Goal: Navigation & Orientation: Find specific page/section

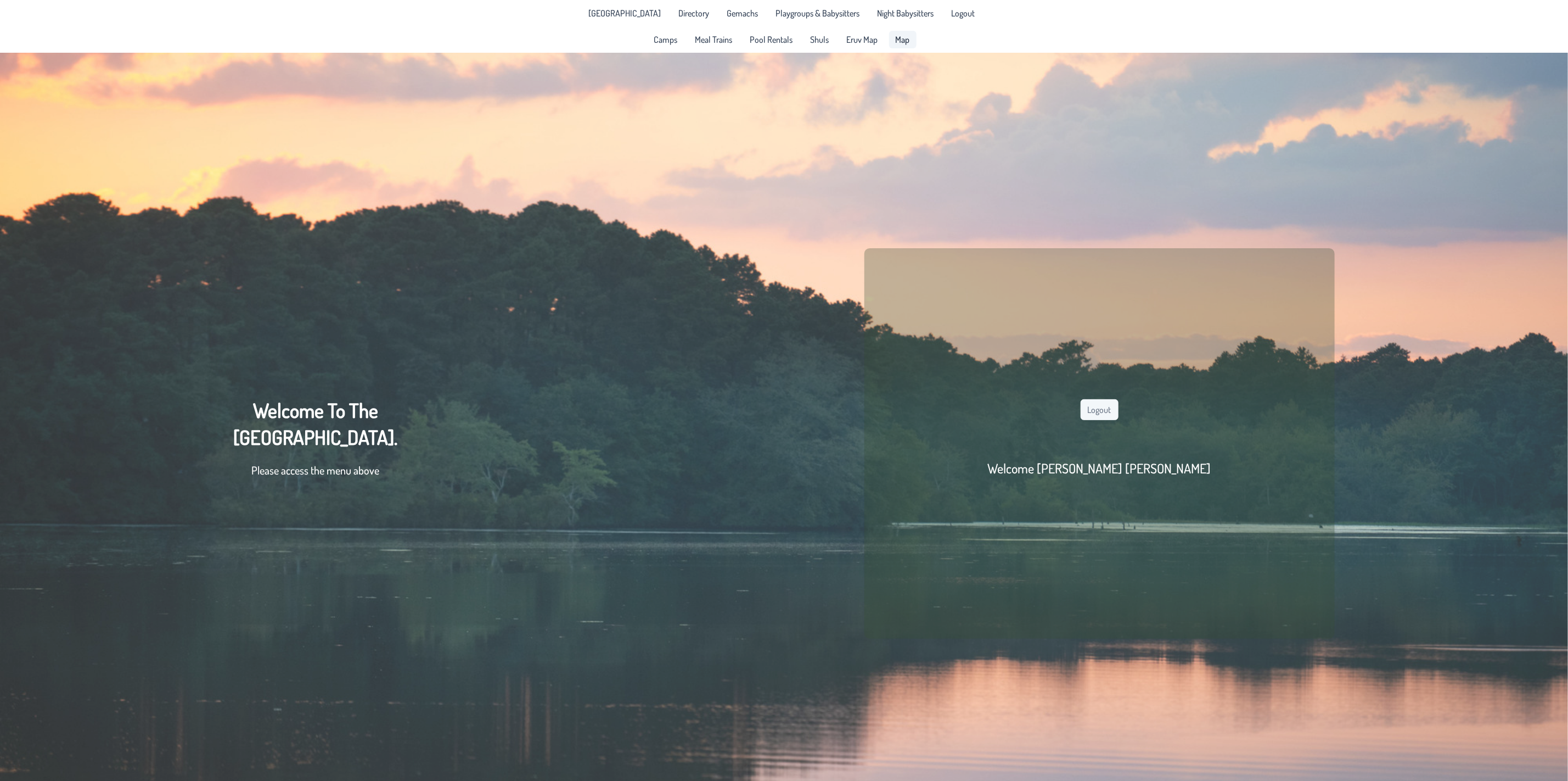
click at [901, 35] on span "Map" at bounding box center [902, 39] width 14 height 9
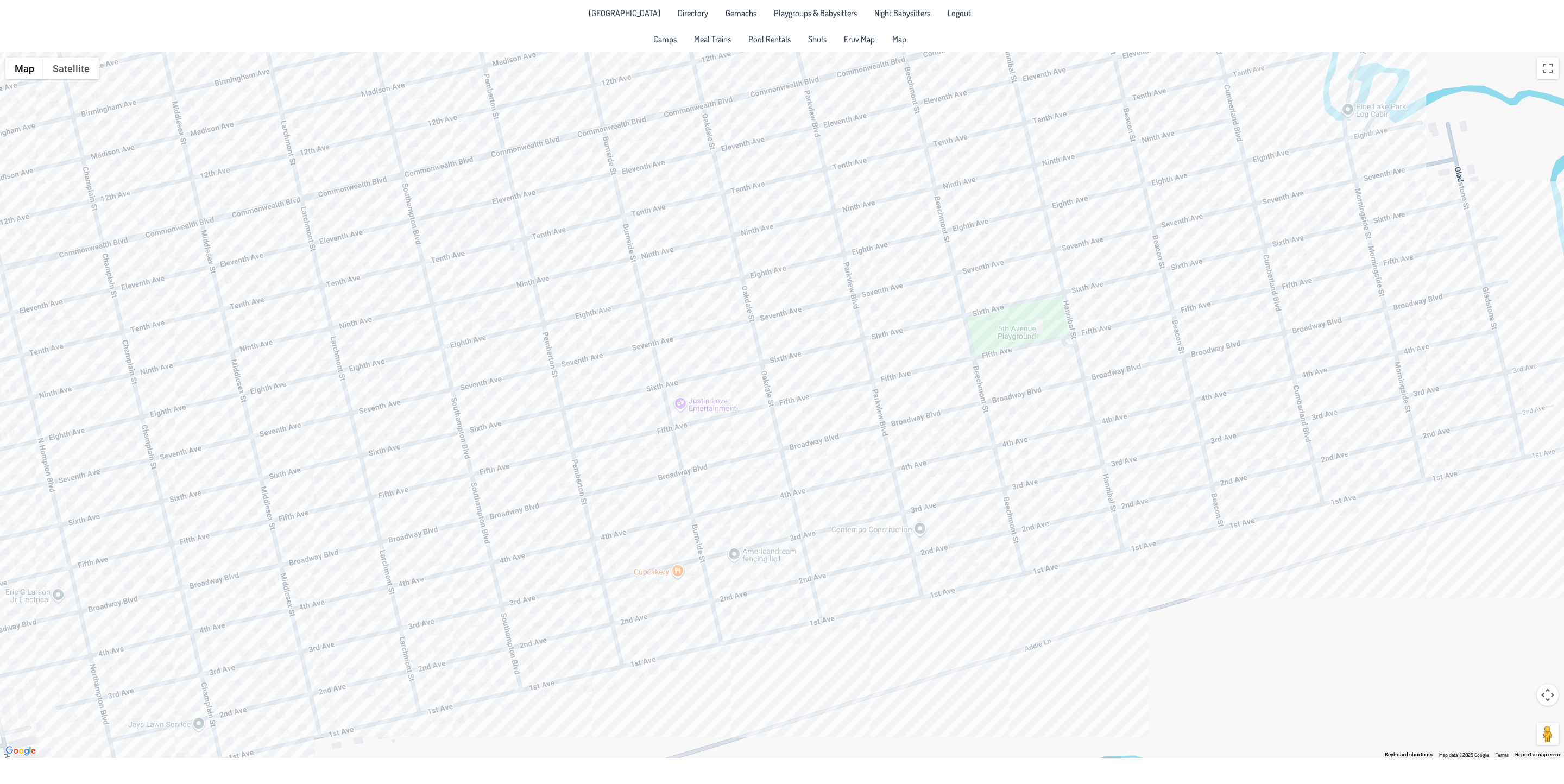
drag, startPoint x: 704, startPoint y: 577, endPoint x: 776, endPoint y: 256, distance: 329.0
click at [776, 256] on div at bounding box center [782, 405] width 1564 height 706
click at [767, 502] on div at bounding box center [782, 405] width 1564 height 706
click at [675, 572] on div "[PERSON_NAME] & [PERSON_NAME] [PERSON_NAME] [STREET_ADDRESS]" at bounding box center [782, 405] width 1564 height 706
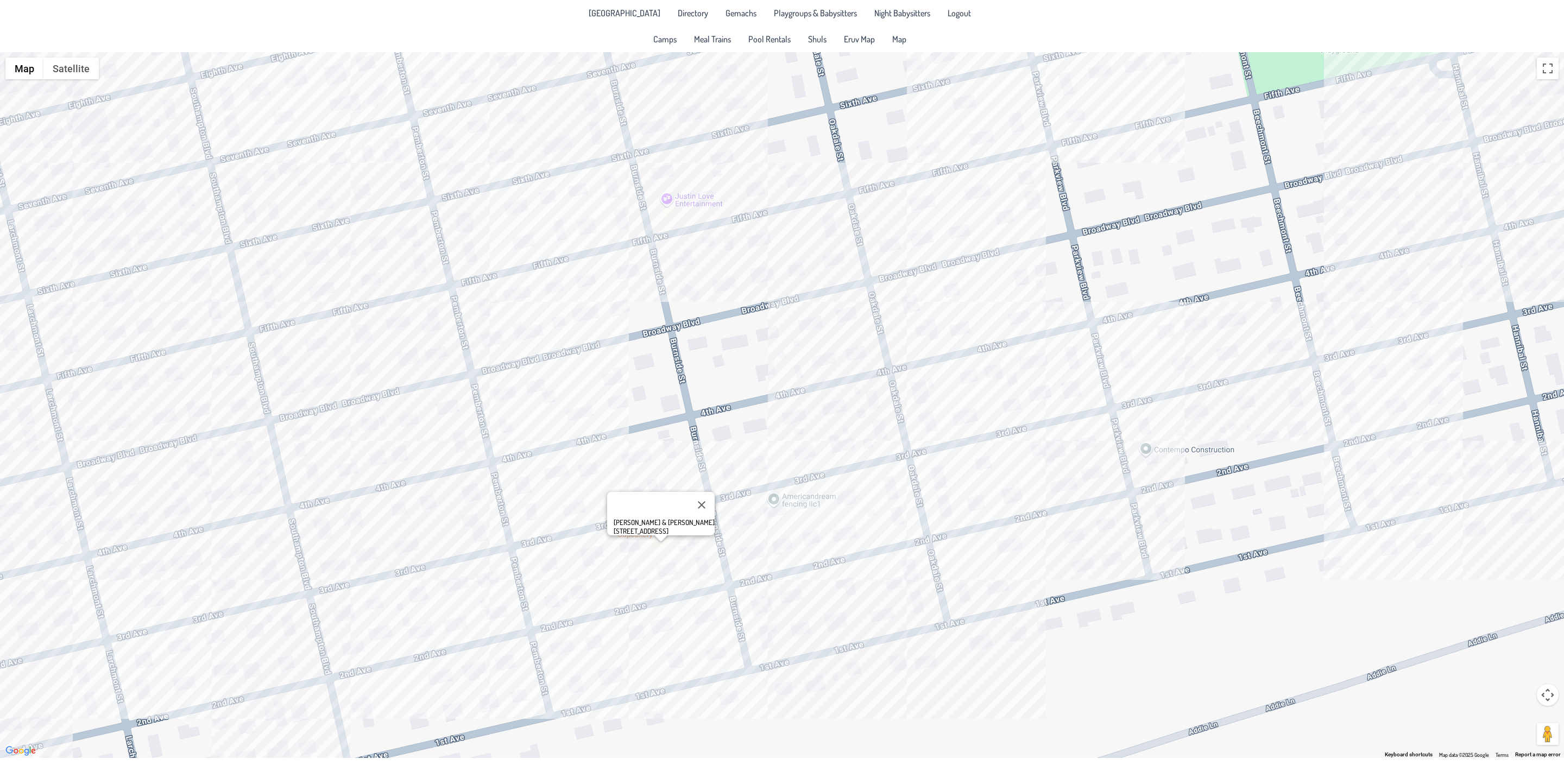
click at [541, 572] on div "[PERSON_NAME] & [PERSON_NAME] [STREET_ADDRESS]" at bounding box center [782, 405] width 1564 height 706
click at [561, 474] on div "[PERSON_NAME] & [PERSON_NAME] [STREET_ADDRESS]" at bounding box center [782, 405] width 1564 height 706
click at [835, 425] on div "& [PERSON_NAME] [STREET_ADDRESS]" at bounding box center [782, 405] width 1564 height 706
click at [335, 571] on div "[PERSON_NAME] & [PERSON_NAME] [PERSON_NAME] [STREET_ADDRESS]" at bounding box center [782, 405] width 1564 height 706
click at [336, 629] on div "Raphi & [PERSON_NAME] [STREET_ADDRESS]" at bounding box center [782, 405] width 1564 height 706
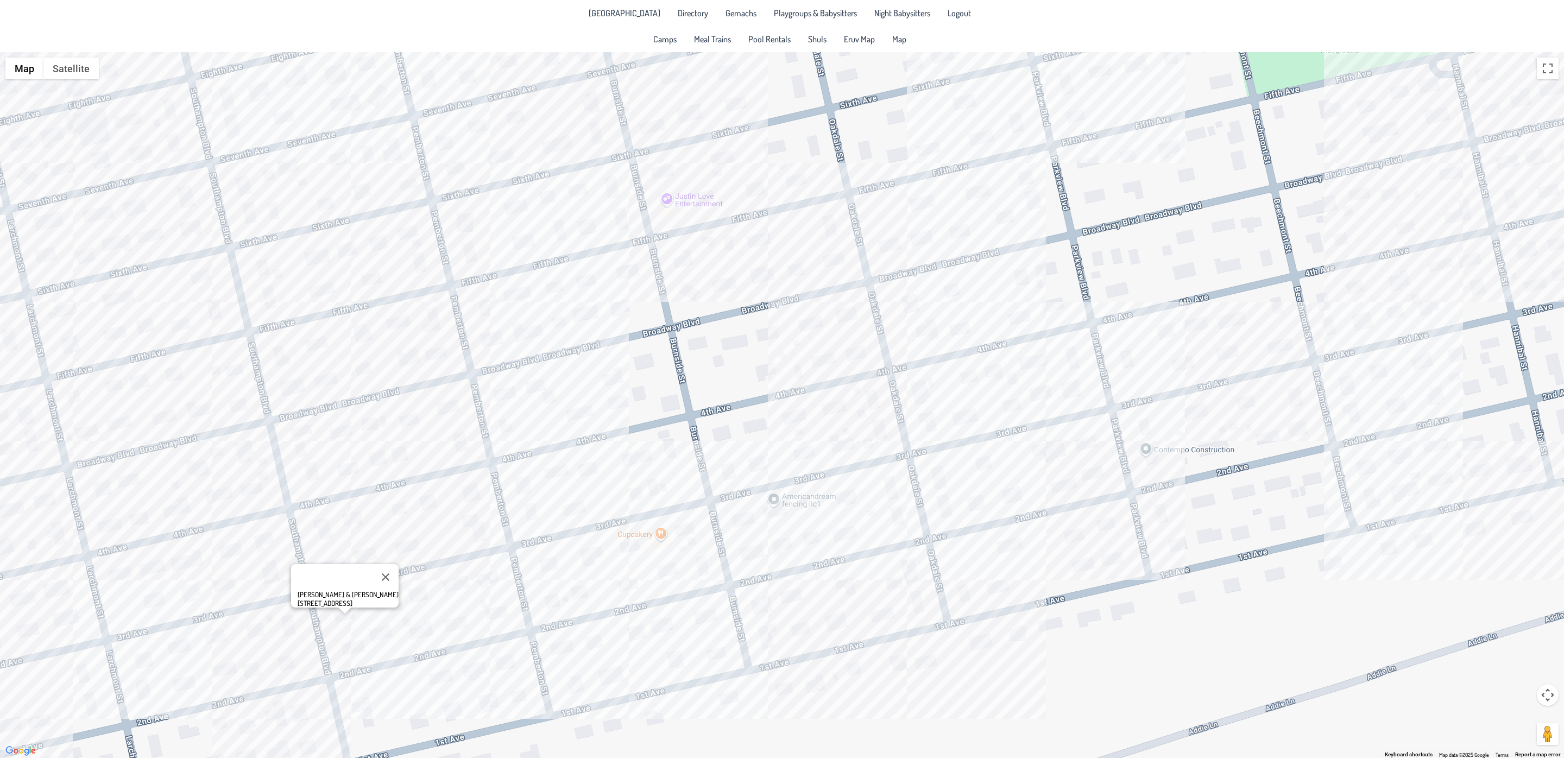
click at [576, 649] on div "[PERSON_NAME] & [PERSON_NAME] [STREET_ADDRESS]" at bounding box center [782, 405] width 1564 height 706
click at [603, 674] on div "[PERSON_NAME] & [PERSON_NAME] [STREET_ADDRESS]" at bounding box center [782, 405] width 1564 height 706
click at [852, 667] on div "[PERSON_NAME] & [PERSON_NAME] [STREET_ADDRESS]" at bounding box center [782, 405] width 1564 height 706
click at [895, 665] on div "Avromi & [PERSON_NAME] [STREET_ADDRESS]" at bounding box center [782, 405] width 1564 height 706
click at [813, 541] on div "[PERSON_NAME] & [PERSON_NAME] [STREET_ADDRESS]" at bounding box center [782, 405] width 1564 height 706
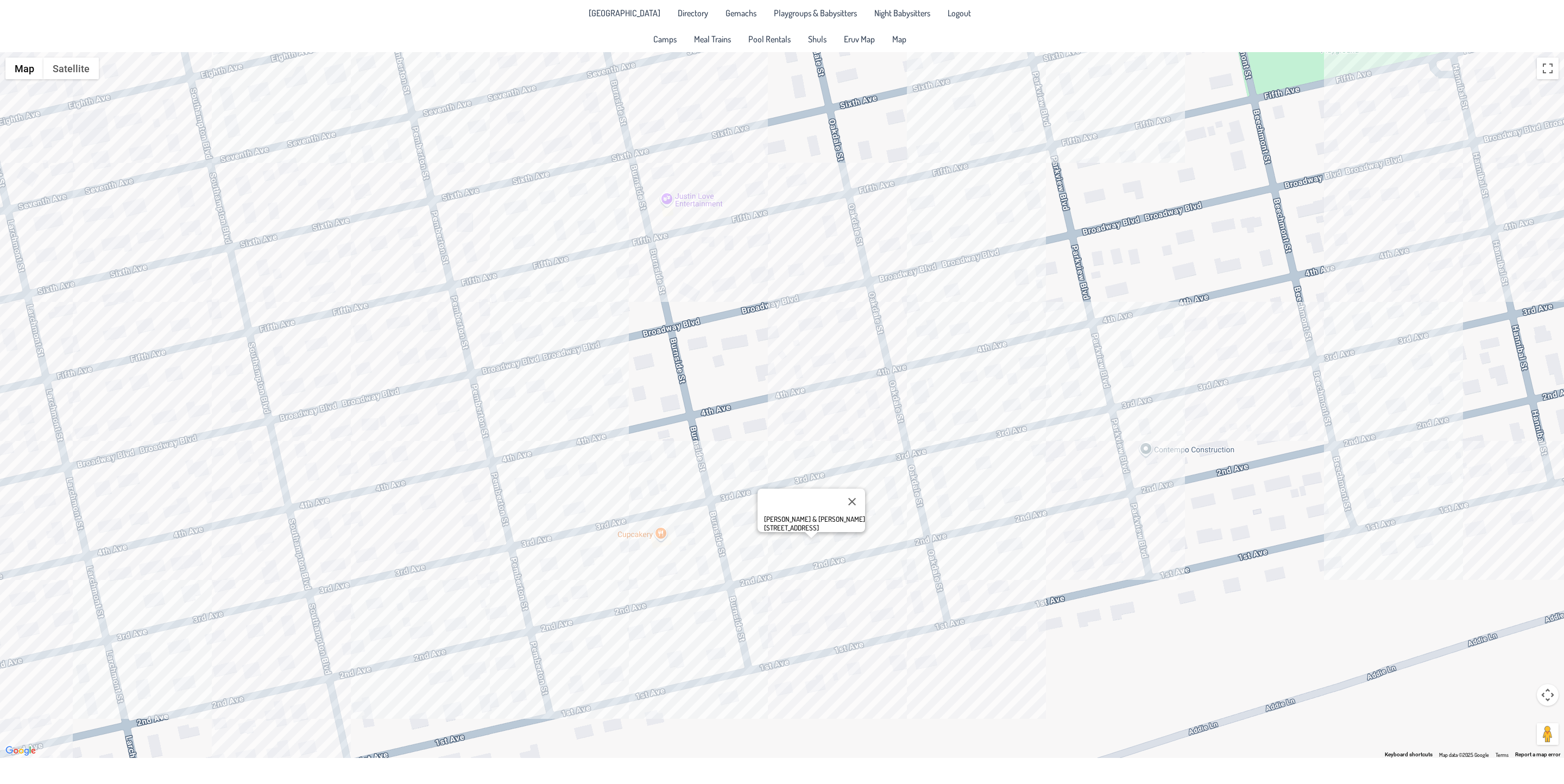
click at [1014, 638] on div "[PERSON_NAME] & [PERSON_NAME] [STREET_ADDRESS]" at bounding box center [782, 405] width 1564 height 706
click at [824, 414] on div "Nussy & [PERSON_NAME] [STREET_ADDRESS]" at bounding box center [782, 405] width 1564 height 706
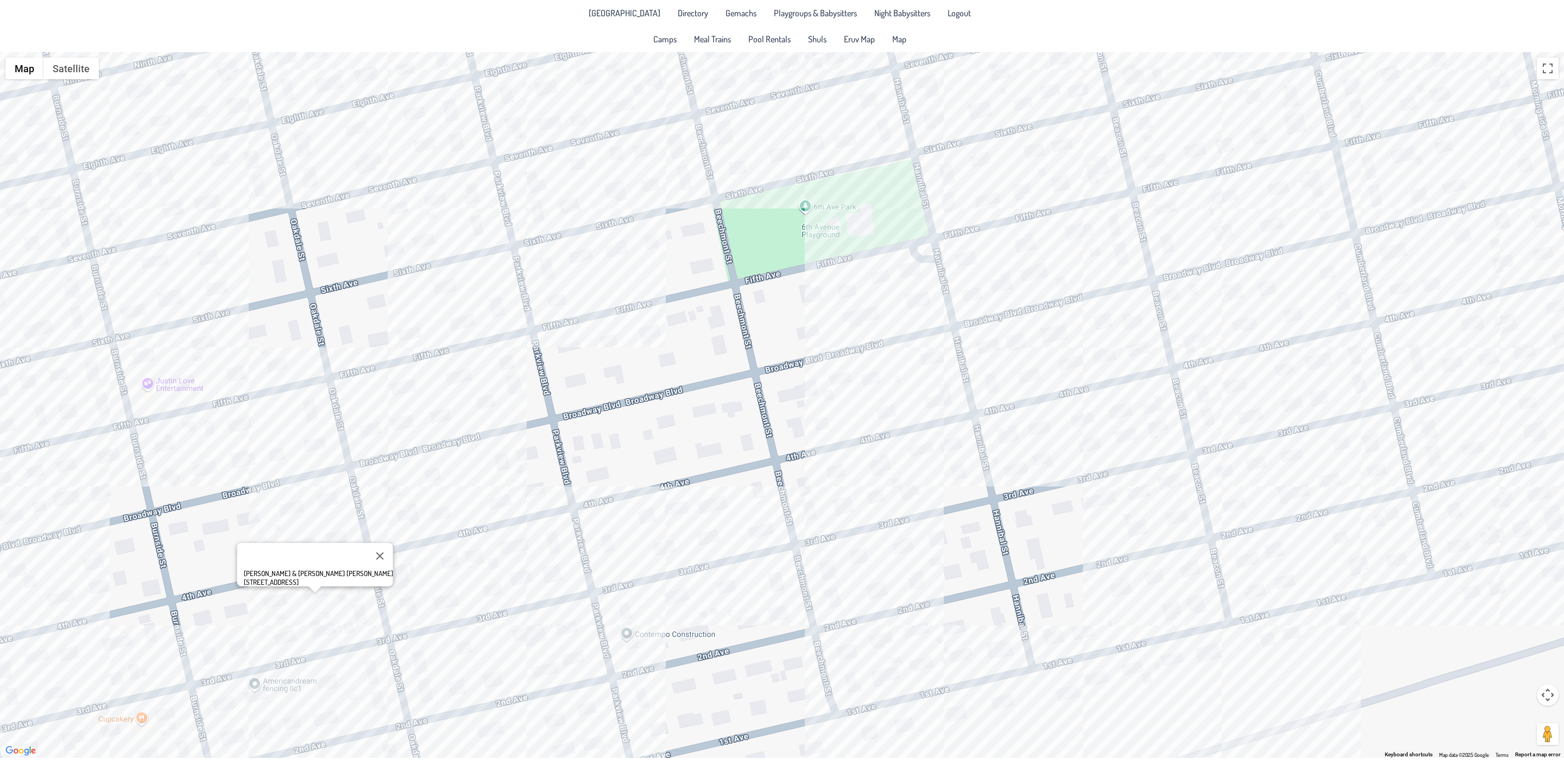
drag, startPoint x: 1052, startPoint y: 529, endPoint x: 641, endPoint y: 565, distance: 412.6
click at [535, 712] on div "[PERSON_NAME] & [PERSON_NAME] [PERSON_NAME] [STREET_ADDRESS]" at bounding box center [782, 405] width 1564 height 706
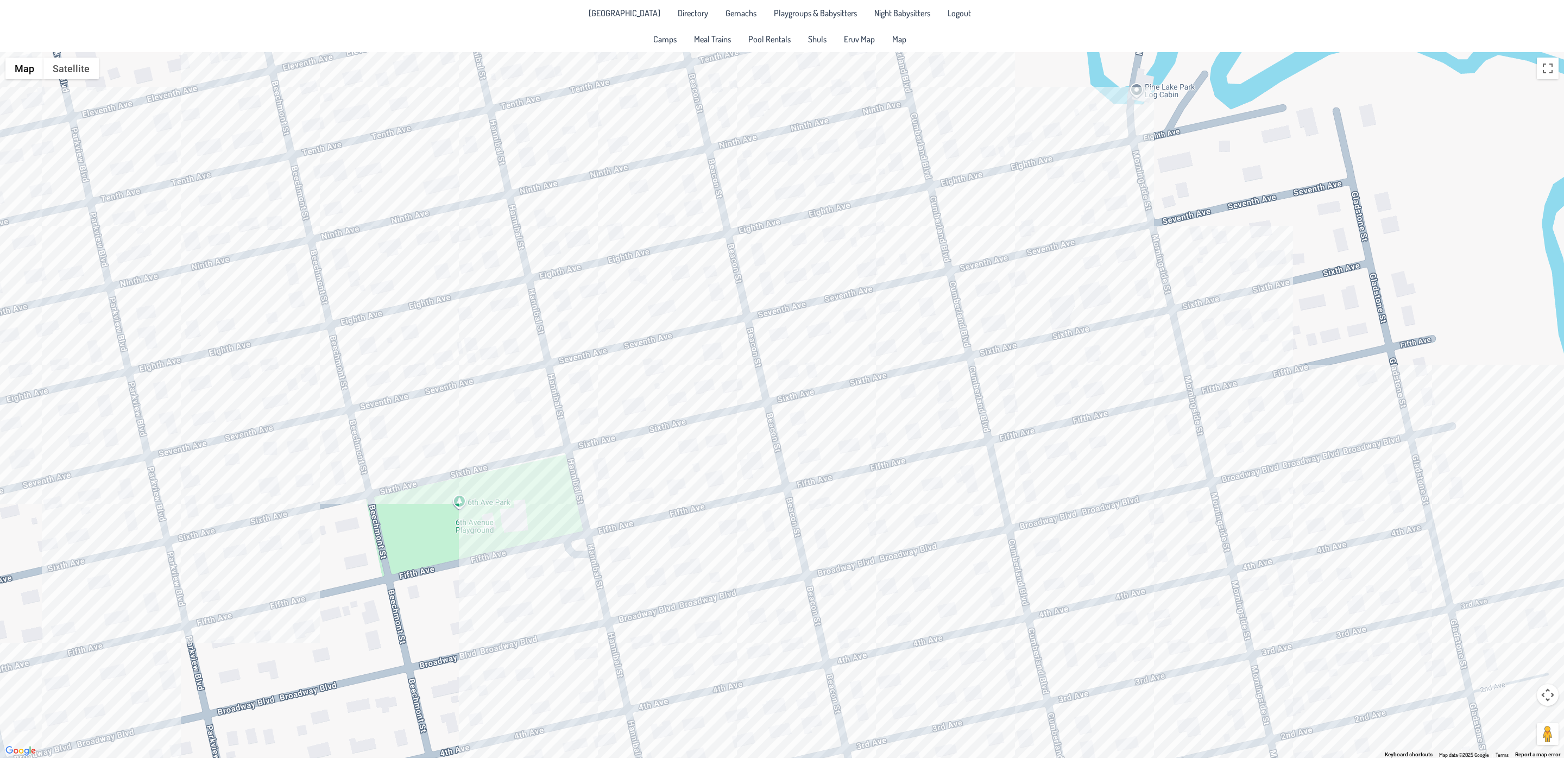
drag, startPoint x: 952, startPoint y: 437, endPoint x: 748, endPoint y: 619, distance: 273.4
click at [748, 619] on div "[PERSON_NAME] & [PERSON_NAME] [PERSON_NAME] [STREET_ADDRESS]" at bounding box center [782, 405] width 1564 height 706
click at [923, 303] on div "[PERSON_NAME] & [PERSON_NAME] [PERSON_NAME] [STREET_ADDRESS]" at bounding box center [782, 405] width 1564 height 706
click at [927, 308] on div "[PERSON_NAME] & [PERSON_NAME] [PERSON_NAME] [STREET_ADDRESS]" at bounding box center [782, 405] width 1564 height 706
click at [867, 266] on div "[PERSON_NAME] & [PERSON_NAME] [STREET_ADDRESS]" at bounding box center [782, 405] width 1564 height 706
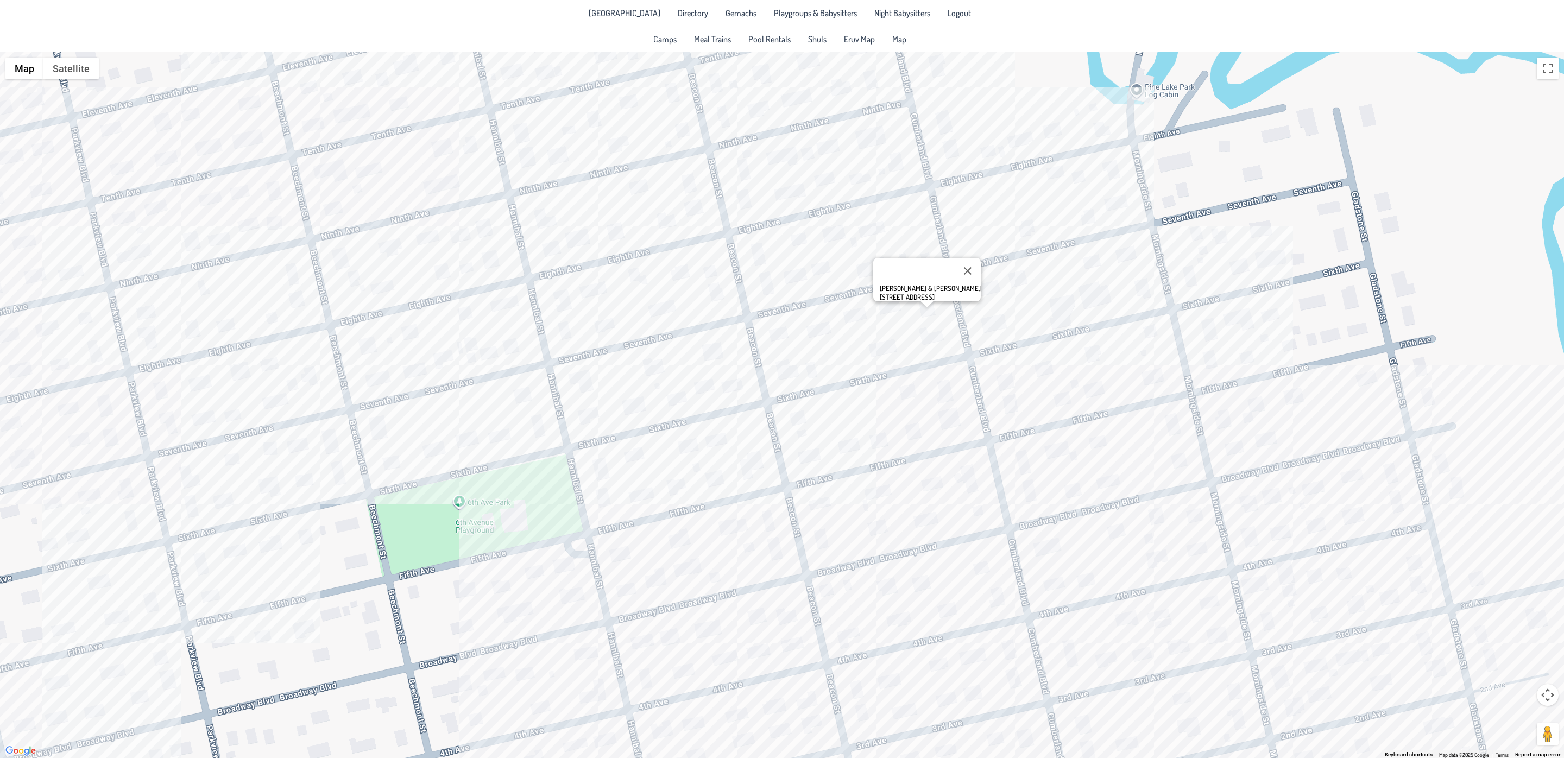
click at [868, 275] on div "[PERSON_NAME] & [PERSON_NAME] [STREET_ADDRESS]" at bounding box center [782, 405] width 1564 height 706
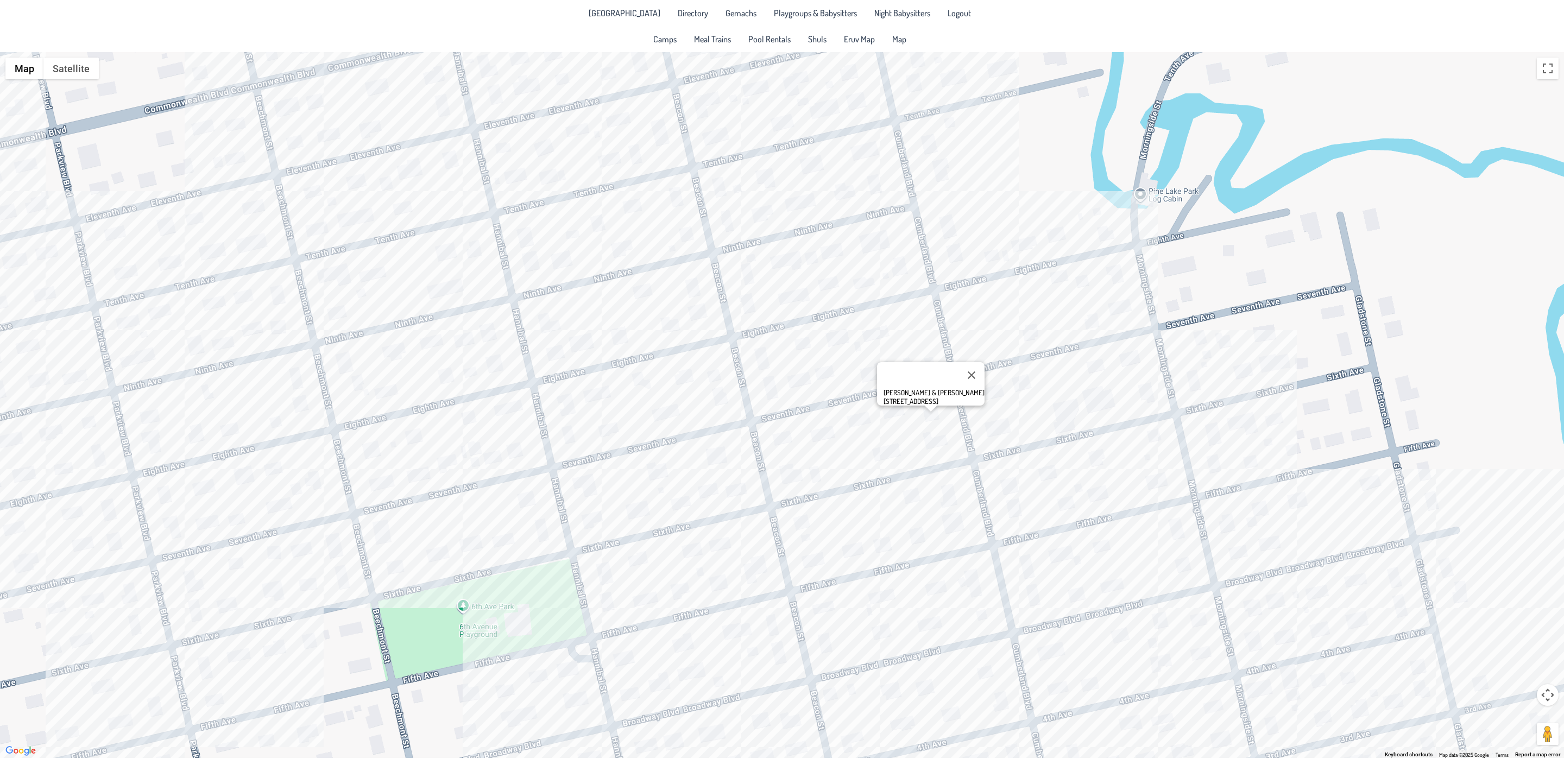
drag, startPoint x: 860, startPoint y: 384, endPoint x: 885, endPoint y: 312, distance: 76.2
click at [864, 487] on div "[PERSON_NAME] & [PERSON_NAME] [STREET_ADDRESS]" at bounding box center [782, 405] width 1564 height 706
click at [882, 230] on div "[PERSON_NAME] & [PERSON_NAME] [STREET_ADDRESS]" at bounding box center [782, 405] width 1564 height 706
click at [876, 240] on div "[PERSON_NAME] & [PERSON_NAME] [STREET_ADDRESS]" at bounding box center [782, 405] width 1564 height 706
click at [738, 295] on div "Yossi & [PERSON_NAME] [STREET_ADDRESS]" at bounding box center [782, 405] width 1564 height 706
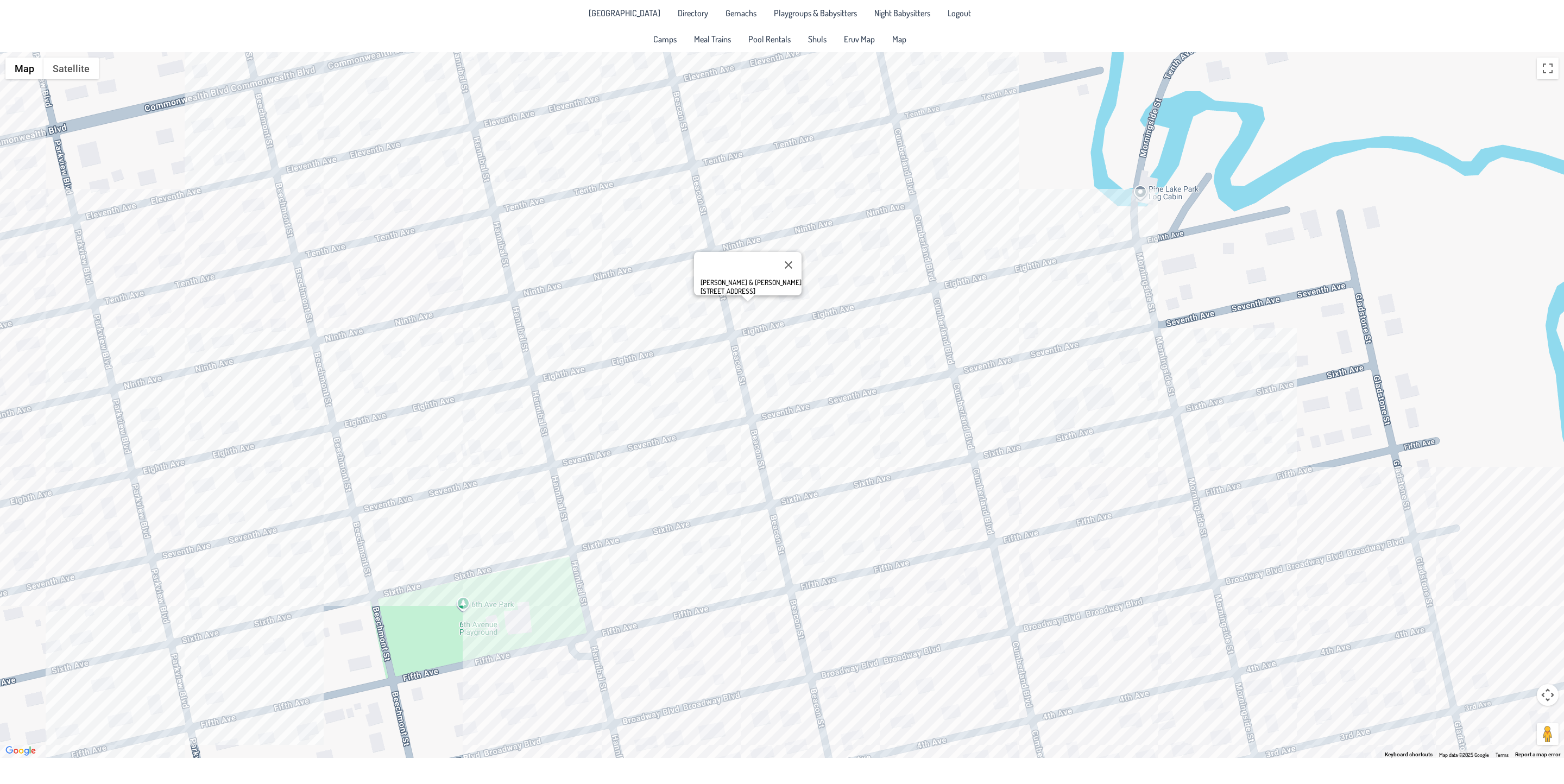
click at [924, 142] on div "[PERSON_NAME] & [PERSON_NAME] [STREET_ADDRESS]" at bounding box center [782, 405] width 1564 height 706
click at [927, 149] on div "[PERSON_NAME] & [PERSON_NAME] [STREET_ADDRESS]" at bounding box center [782, 405] width 1564 height 706
drag, startPoint x: 905, startPoint y: 264, endPoint x: 838, endPoint y: 186, distance: 102.8
click at [934, 499] on div "Meir & [PERSON_NAME] [STREET_ADDRESS]" at bounding box center [782, 405] width 1564 height 706
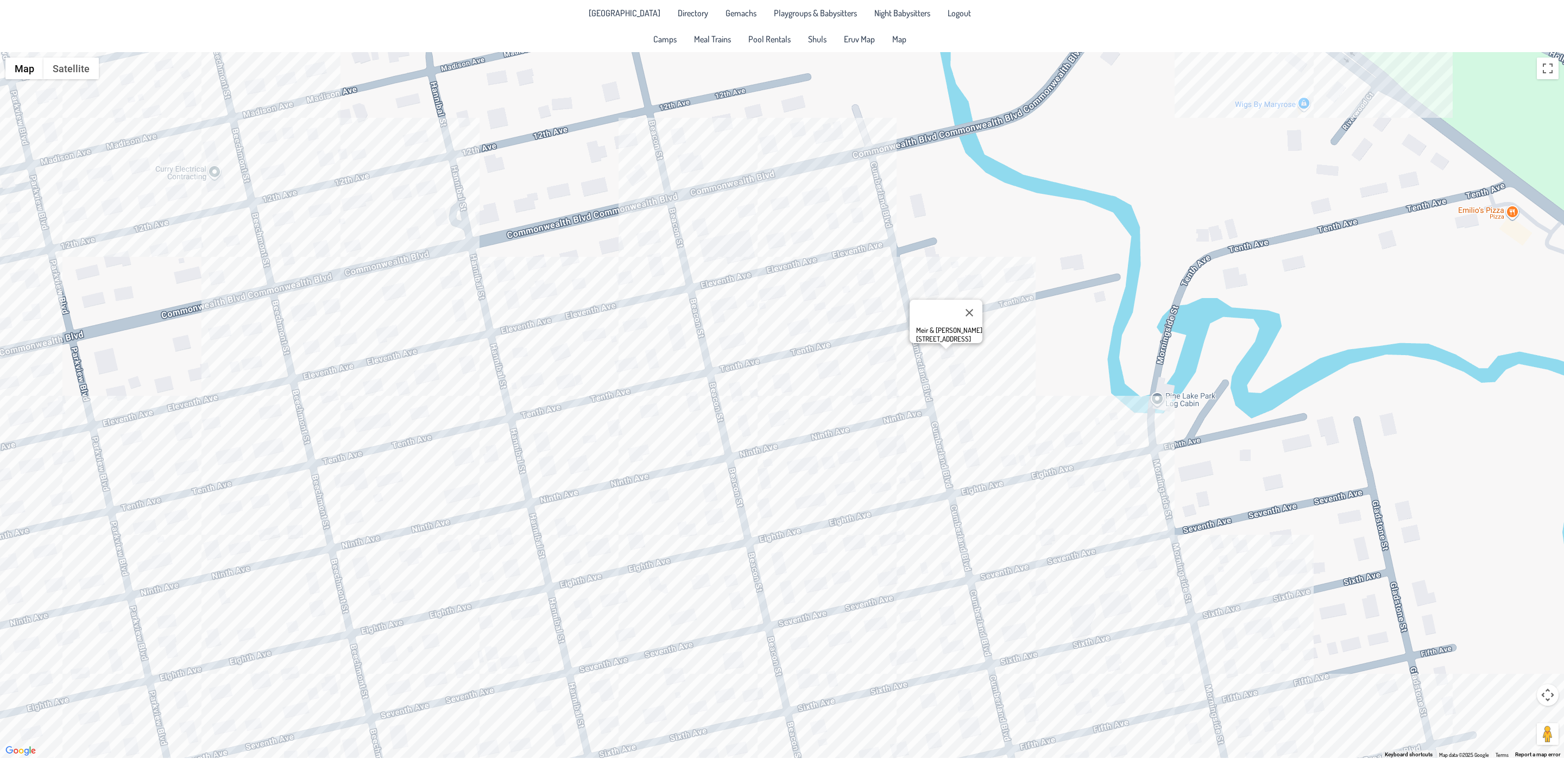
drag, startPoint x: 823, startPoint y: 94, endPoint x: 840, endPoint y: 302, distance: 208.7
click at [840, 302] on div "Meir & [PERSON_NAME] [STREET_ADDRESS]" at bounding box center [782, 405] width 1564 height 706
click at [767, 421] on div "Meir & [PERSON_NAME] [STREET_ADDRESS]" at bounding box center [782, 405] width 1564 height 706
click at [729, 325] on div "[PERSON_NAME] & [PERSON_NAME] [STREET_ADDRESS]" at bounding box center [782, 405] width 1564 height 706
click at [726, 262] on div "Mooch & [PERSON_NAME] [STREET_ADDRESS]" at bounding box center [782, 405] width 1564 height 706
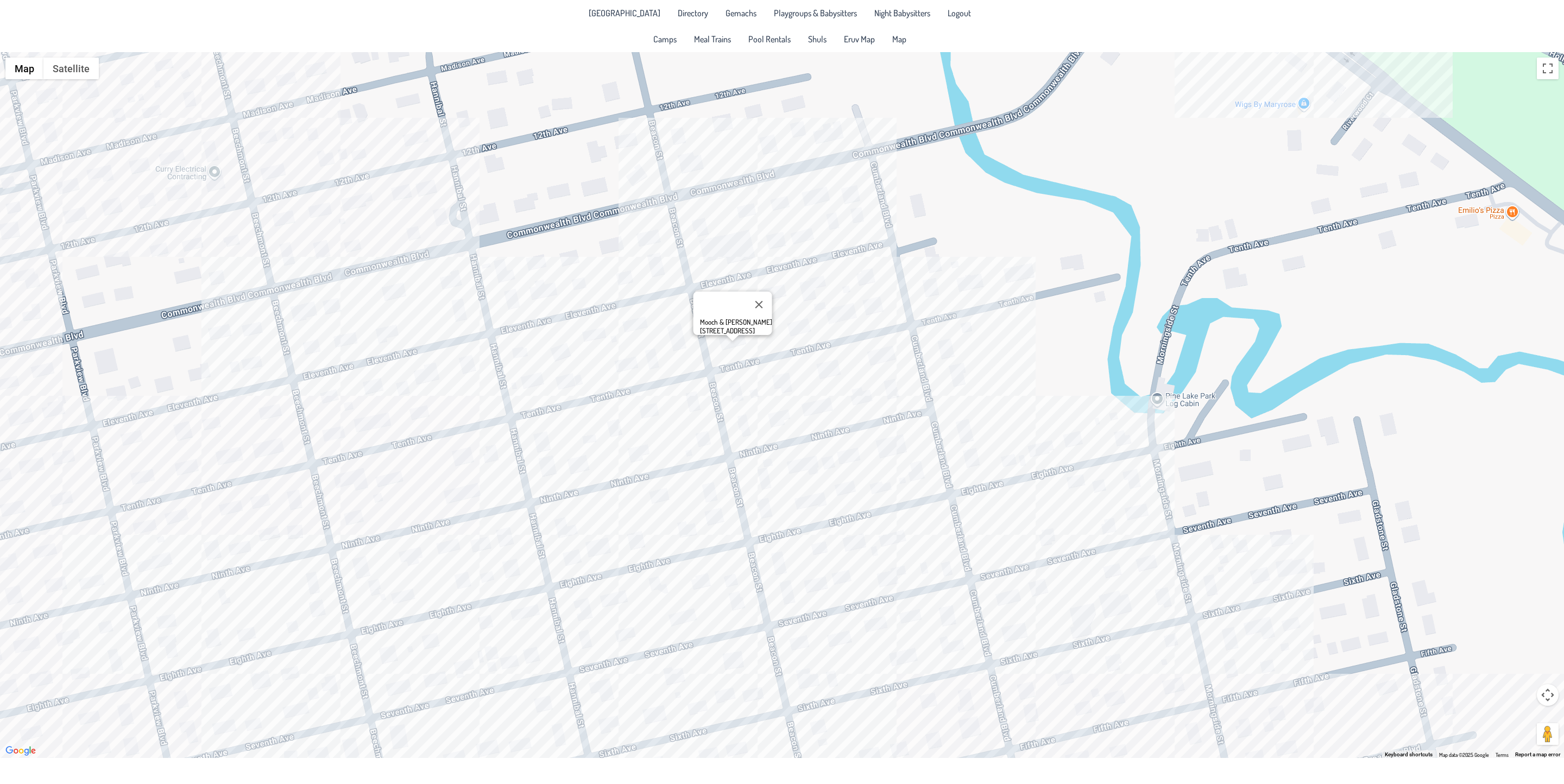
click at [696, 251] on div "Mooch & [PERSON_NAME] [STREET_ADDRESS]" at bounding box center [782, 405] width 1564 height 706
click at [776, 235] on div "Shaya & [PERSON_NAME] [STREET_ADDRESS]" at bounding box center [782, 405] width 1564 height 706
click at [1036, 448] on div "Yitzchak & [PERSON_NAME] [STREET_ADDRESS]" at bounding box center [782, 405] width 1564 height 706
click at [886, 443] on div "Yossi & [PERSON_NAME] [STREET_ADDRESS]" at bounding box center [782, 405] width 1564 height 706
click at [942, 619] on div "Yossi & [PERSON_NAME] [STREET_ADDRESS]" at bounding box center [782, 405] width 1564 height 706
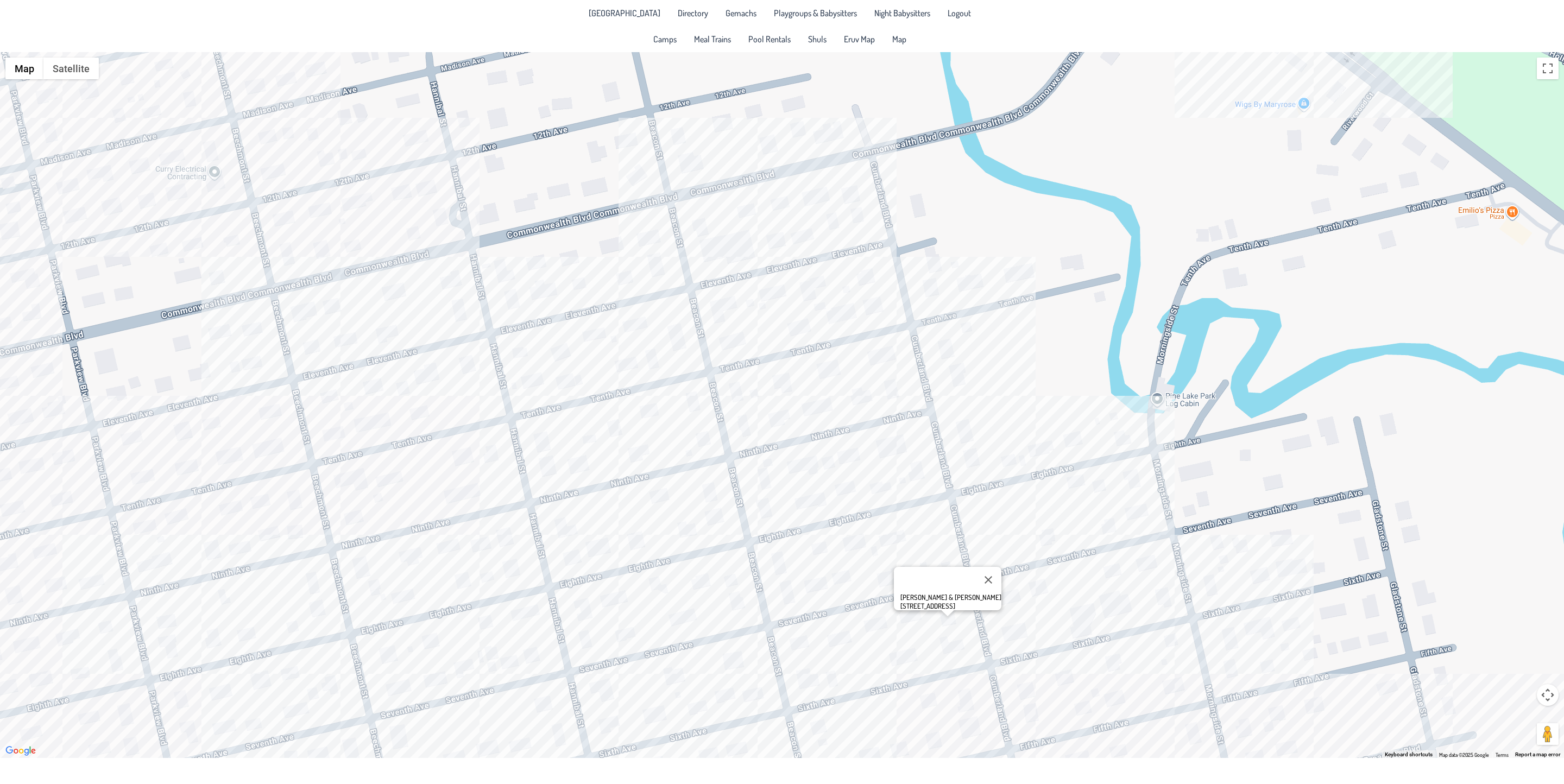
click at [1097, 572] on div "[PERSON_NAME] & [PERSON_NAME] [STREET_ADDRESS]" at bounding box center [782, 405] width 1564 height 706
click at [1120, 621] on div "Avromi & [PERSON_NAME] [STREET_ADDRESS]" at bounding box center [782, 405] width 1564 height 706
click at [806, 588] on div "[PERSON_NAME] & [PERSON_NAME] [STREET_ADDRESS]" at bounding box center [782, 405] width 1564 height 706
click at [767, 510] on div "Izzy & [PERSON_NAME] [STREET_ADDRESS]" at bounding box center [782, 405] width 1564 height 706
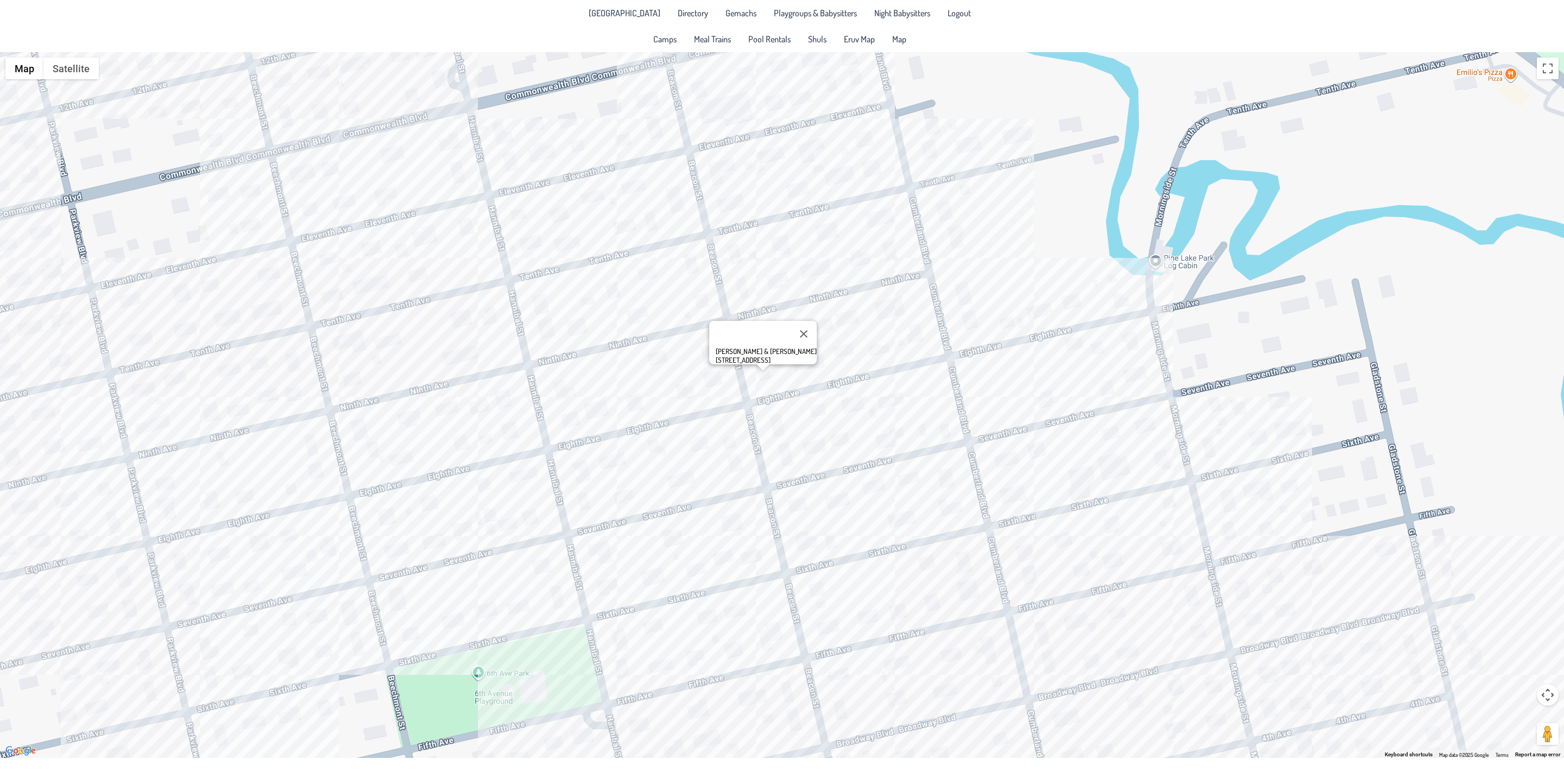
drag, startPoint x: 816, startPoint y: 514, endPoint x: 796, endPoint y: 399, distance: 116.7
click at [796, 399] on div "[PERSON_NAME] & [PERSON_NAME] [STREET_ADDRESS]" at bounding box center [782, 405] width 1564 height 706
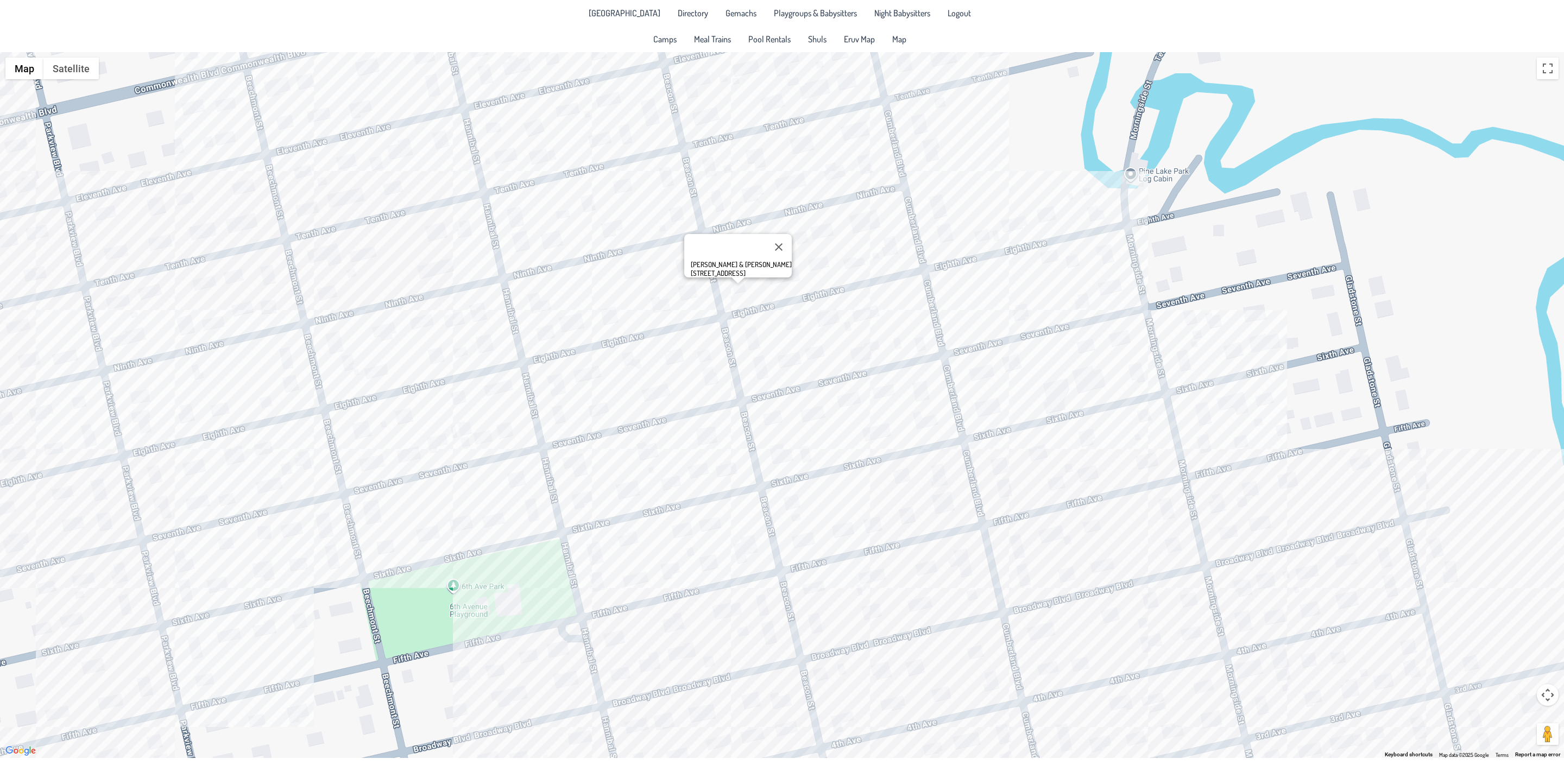
click at [667, 575] on div "[PERSON_NAME] & [PERSON_NAME] [STREET_ADDRESS]" at bounding box center [782, 405] width 1564 height 706
click at [710, 566] on div "Elya & [PERSON_NAME] [STREET_ADDRESS]" at bounding box center [782, 405] width 1564 height 706
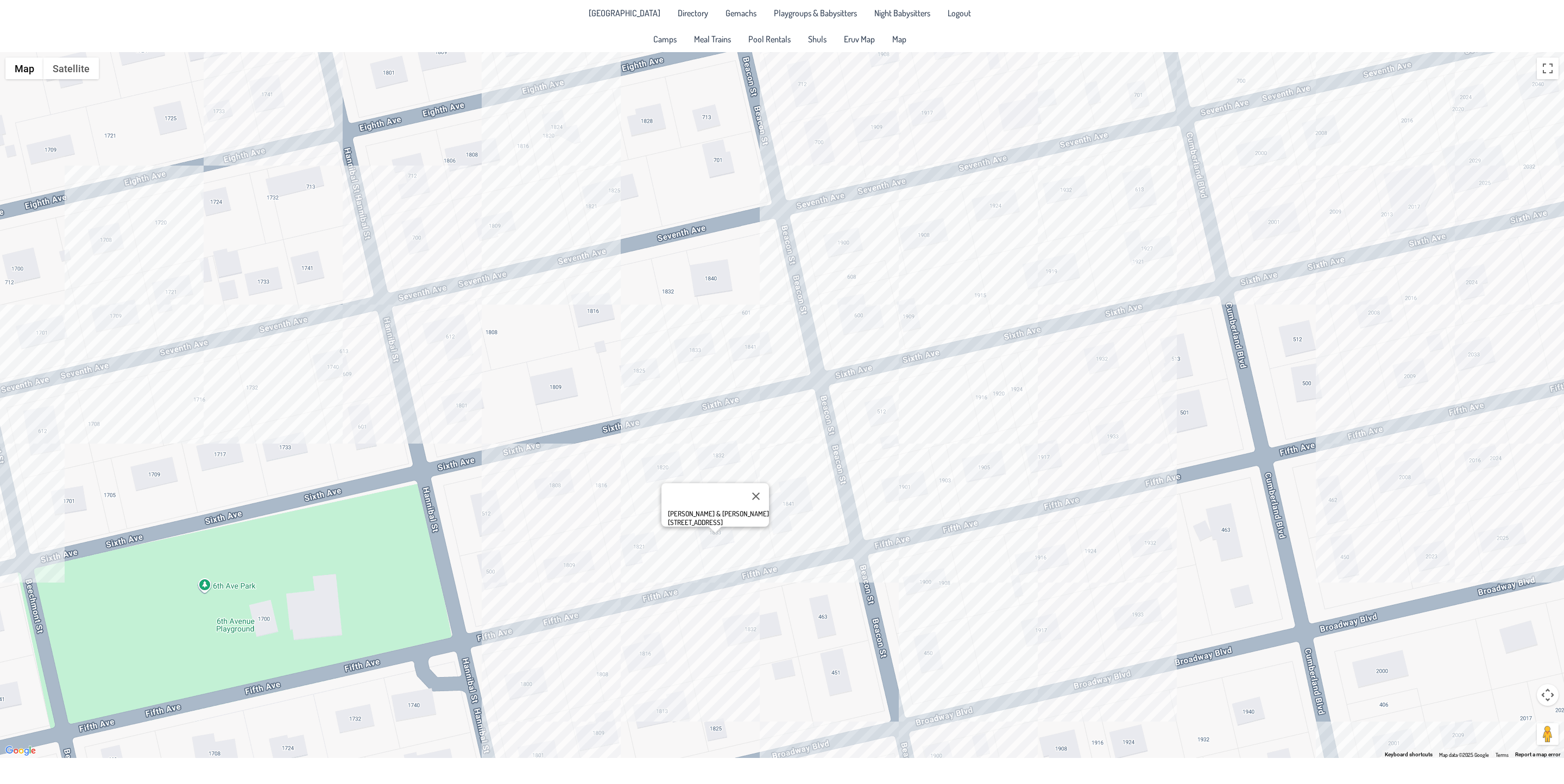
click at [718, 458] on div "[PERSON_NAME] & [PERSON_NAME] [STREET_ADDRESS]" at bounding box center [782, 405] width 1564 height 706
click at [538, 689] on div "[PERSON_NAME] & [PERSON_NAME] [STREET_ADDRESS]" at bounding box center [782, 405] width 1564 height 706
click at [641, 551] on div "Don & [PERSON_NAME] [STREET_ADDRESS]" at bounding box center [782, 405] width 1564 height 706
click at [628, 531] on div "Elya & [PERSON_NAME] [STREET_ADDRESS]" at bounding box center [642, 532] width 66 height 18
click at [649, 531] on div "Elya & [PERSON_NAME] [STREET_ADDRESS]" at bounding box center [642, 532] width 66 height 18
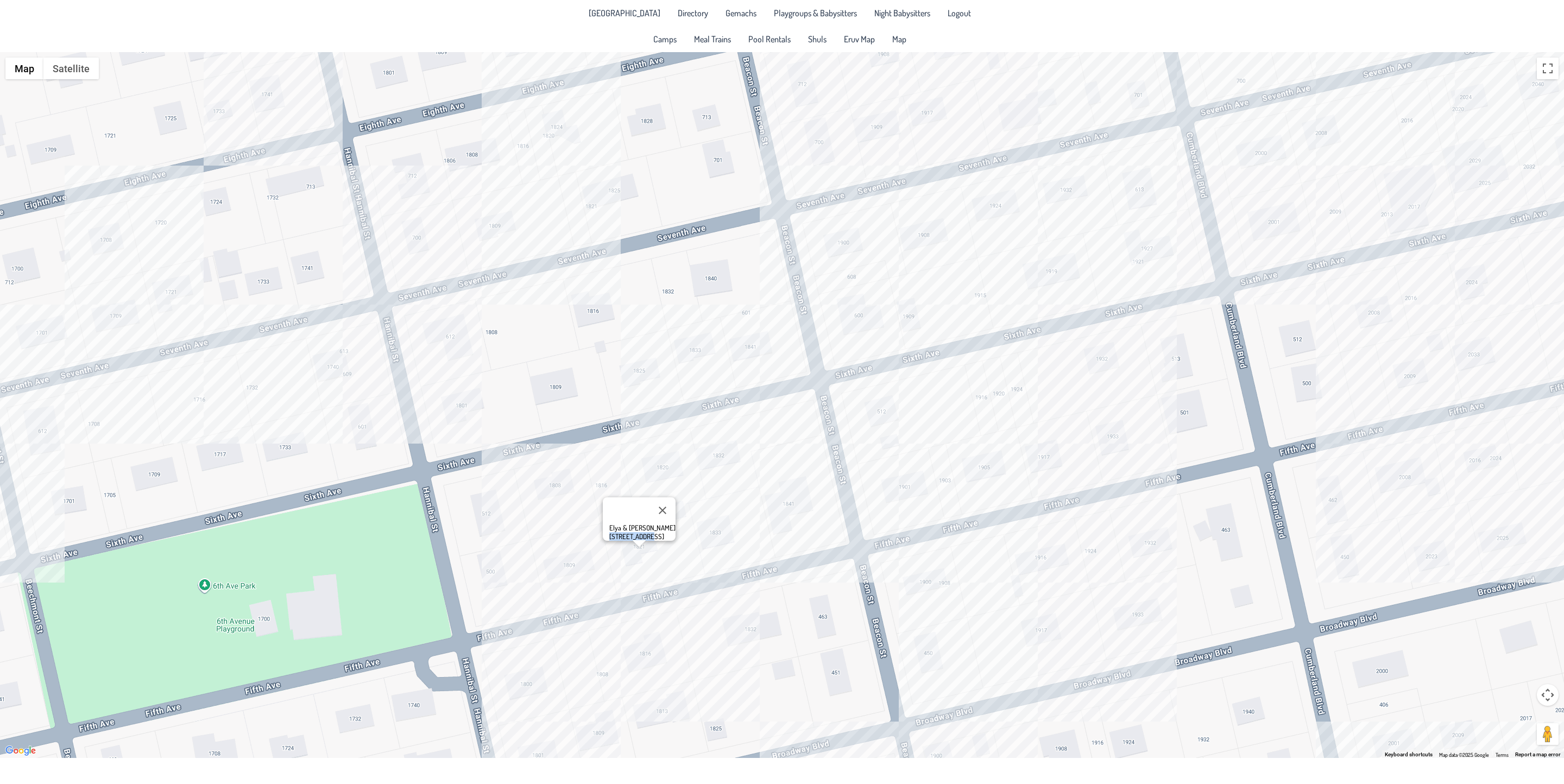
drag, startPoint x: 649, startPoint y: 531, endPoint x: 608, endPoint y: 533, distance: 41.0
click at [608, 533] on div "Elya & [PERSON_NAME] [STREET_ADDRESS]" at bounding box center [638, 518] width 72 height 43
click at [529, 669] on div "Elya & [PERSON_NAME] [STREET_ADDRESS]" at bounding box center [782, 405] width 1564 height 706
click at [327, 371] on div "Don & [PERSON_NAME] [STREET_ADDRESS]" at bounding box center [782, 405] width 1564 height 706
click at [104, 292] on div "Nissie & [PERSON_NAME] [STREET_ADDRESS]" at bounding box center [782, 405] width 1564 height 706
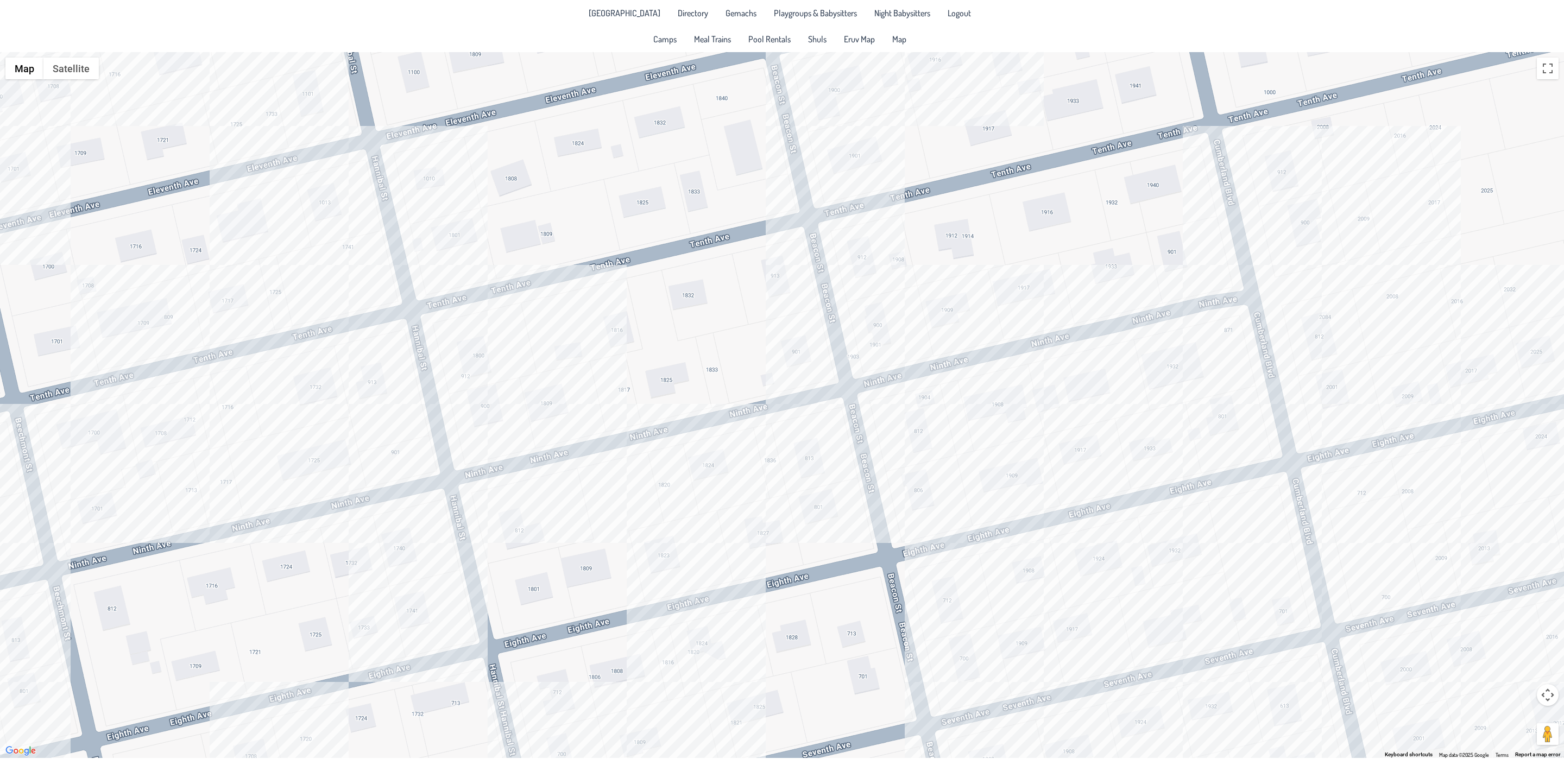
drag, startPoint x: 598, startPoint y: 280, endPoint x: 745, endPoint y: 808, distance: 548.1
click at [745, 744] on html "[GEOGRAPHIC_DATA] Directory Gemachs Playgroups & Babysitters Night Babysitters …" at bounding box center [782, 392] width 1564 height 784
click at [326, 206] on div "[PERSON_NAME] & [PERSON_NAME] [PERSON_NAME] [STREET_ADDRESS]" at bounding box center [782, 405] width 1564 height 706
click at [340, 243] on div "[PERSON_NAME] & [PERSON_NAME] [STREET_ADDRESS]" at bounding box center [782, 405] width 1564 height 706
drag, startPoint x: 354, startPoint y: 228, endPoint x: 312, endPoint y: 232, distance: 42.2
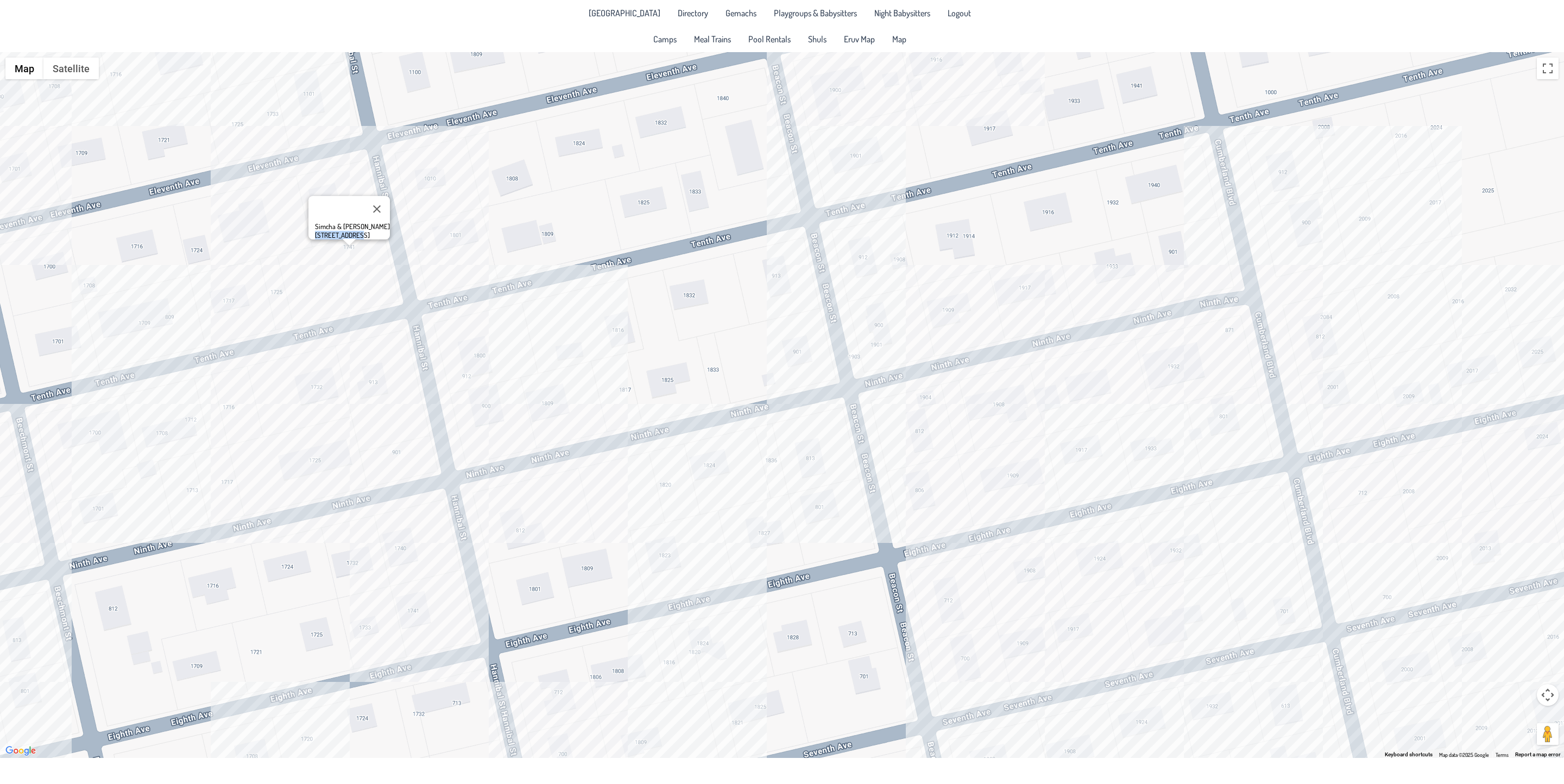
click at [312, 232] on div "Simcha & [PERSON_NAME] [STREET_ADDRESS]" at bounding box center [349, 217] width 81 height 43
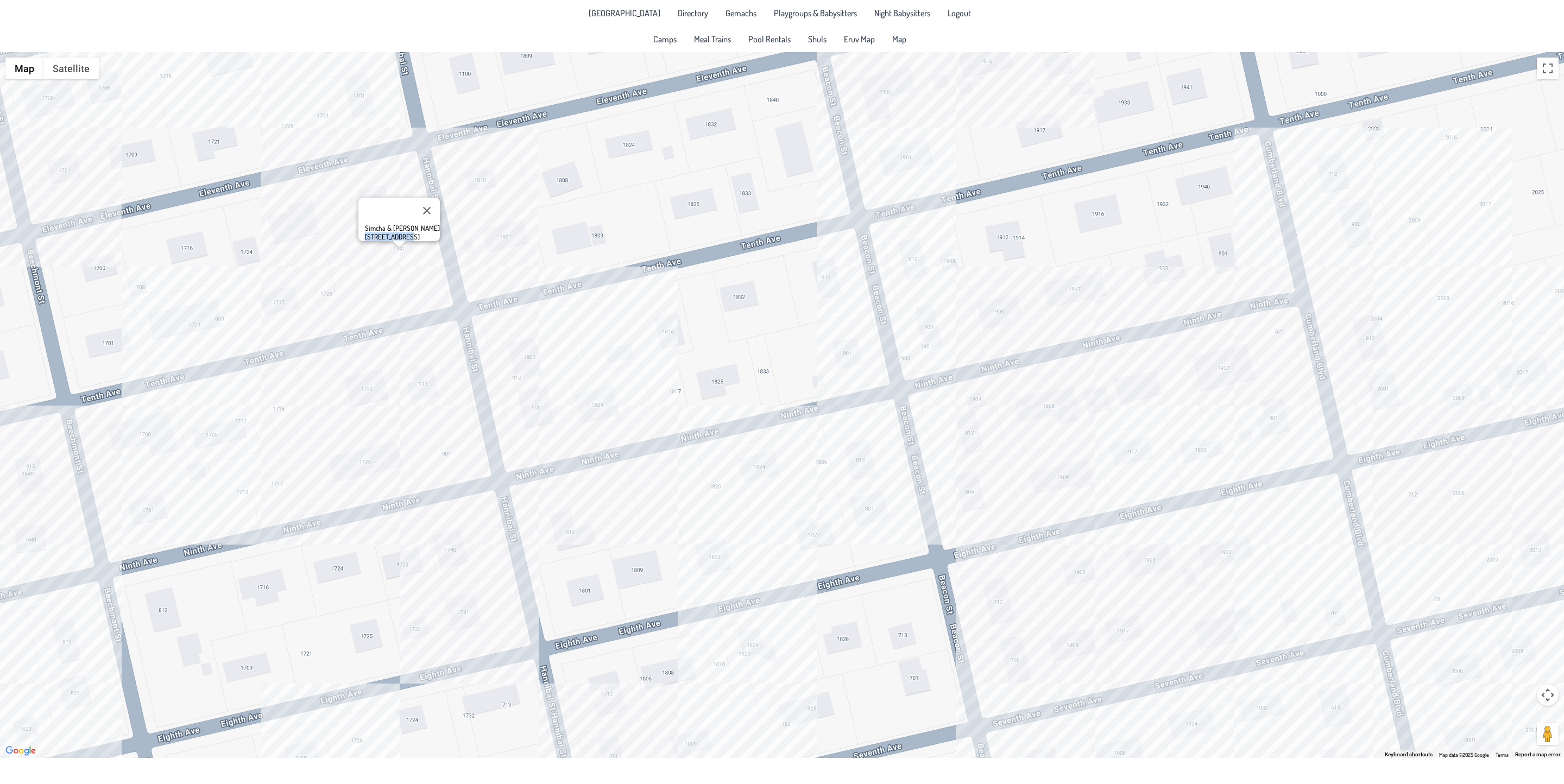
drag, startPoint x: 338, startPoint y: 306, endPoint x: 376, endPoint y: 306, distance: 38.0
click at [376, 306] on div "Simcha & [PERSON_NAME] [STREET_ADDRESS]" at bounding box center [782, 405] width 1564 height 706
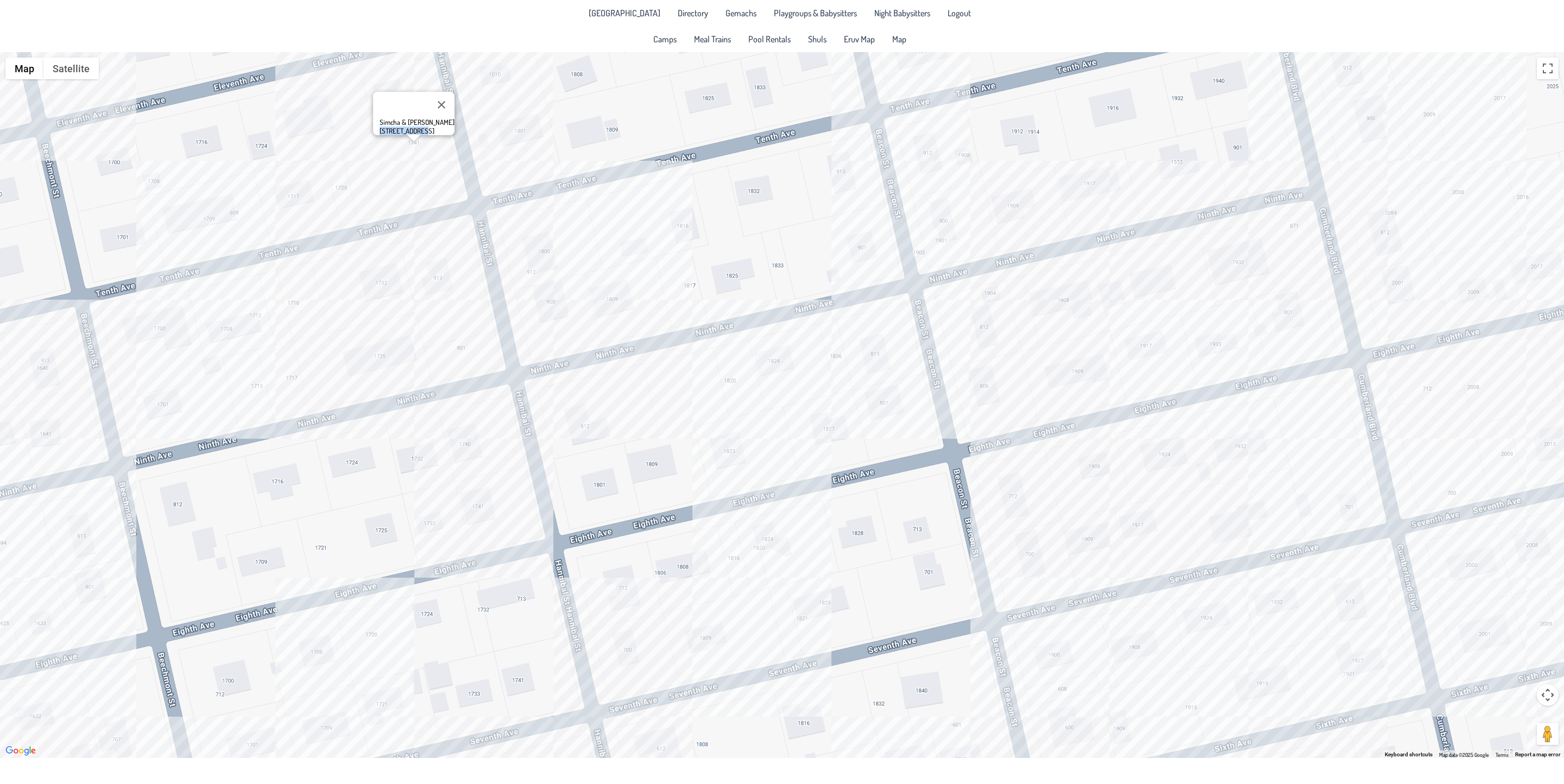
drag, startPoint x: 504, startPoint y: 440, endPoint x: 518, endPoint y: 333, distance: 107.9
click at [518, 333] on div "Simcha & [PERSON_NAME] [STREET_ADDRESS]" at bounding box center [782, 405] width 1564 height 706
click at [291, 310] on div "Simcha & [PERSON_NAME] [STREET_ADDRESS]" at bounding box center [782, 405] width 1564 height 706
click at [217, 329] on div "Shmuly & [PERSON_NAME] [STREET_ADDRESS]" at bounding box center [782, 405] width 1564 height 706
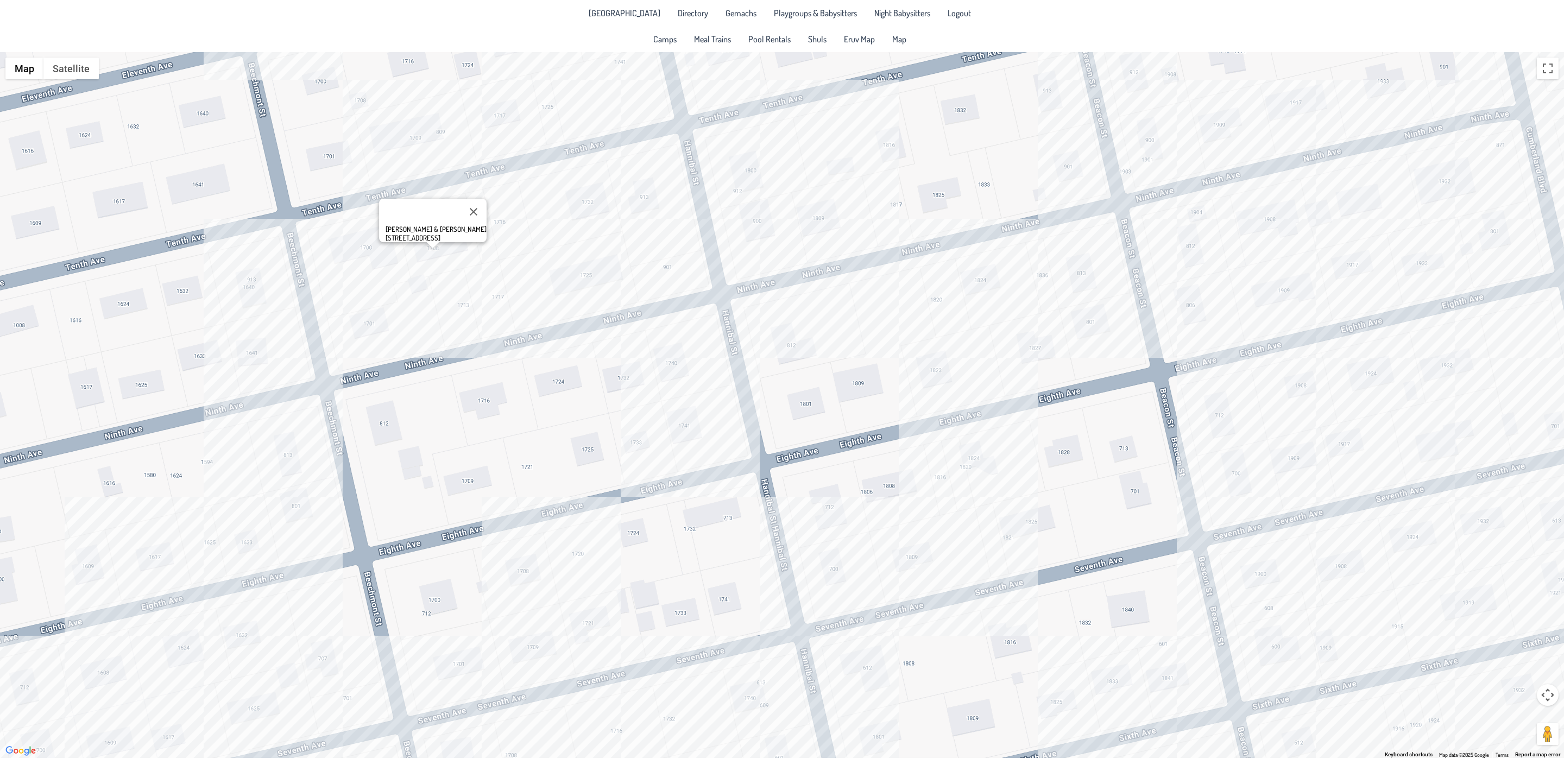
drag, startPoint x: 303, startPoint y: 453, endPoint x: 505, endPoint y: 372, distance: 217.6
click at [505, 372] on div "[PERSON_NAME] & [PERSON_NAME] [STREET_ADDRESS]" at bounding box center [782, 405] width 1564 height 706
click at [262, 291] on div "[PERSON_NAME] & [PERSON_NAME] [STREET_ADDRESS]" at bounding box center [782, 405] width 1564 height 706
click at [283, 466] on div "[PERSON_NAME] & [PERSON_NAME] [STREET_ADDRESS]" at bounding box center [782, 405] width 1564 height 706
click at [663, 370] on div "[PERSON_NAME] & [PERSON_NAME] [STREET_ADDRESS]" at bounding box center [782, 405] width 1564 height 706
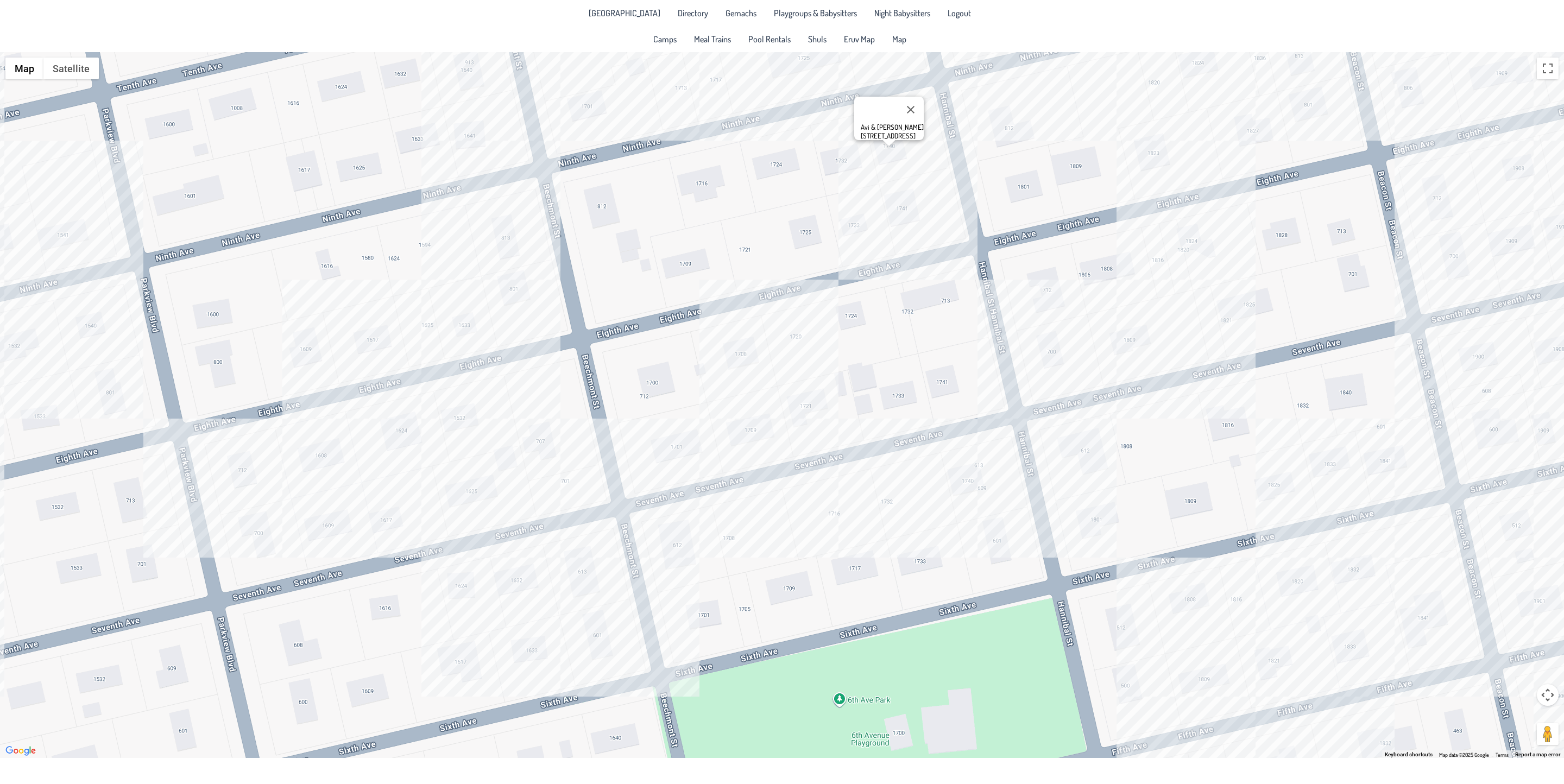
drag, startPoint x: 456, startPoint y: 494, endPoint x: 676, endPoint y: 274, distance: 311.1
click at [676, 274] on div "Avi & [PERSON_NAME] [STREET_ADDRESS]" at bounding box center [782, 405] width 1564 height 706
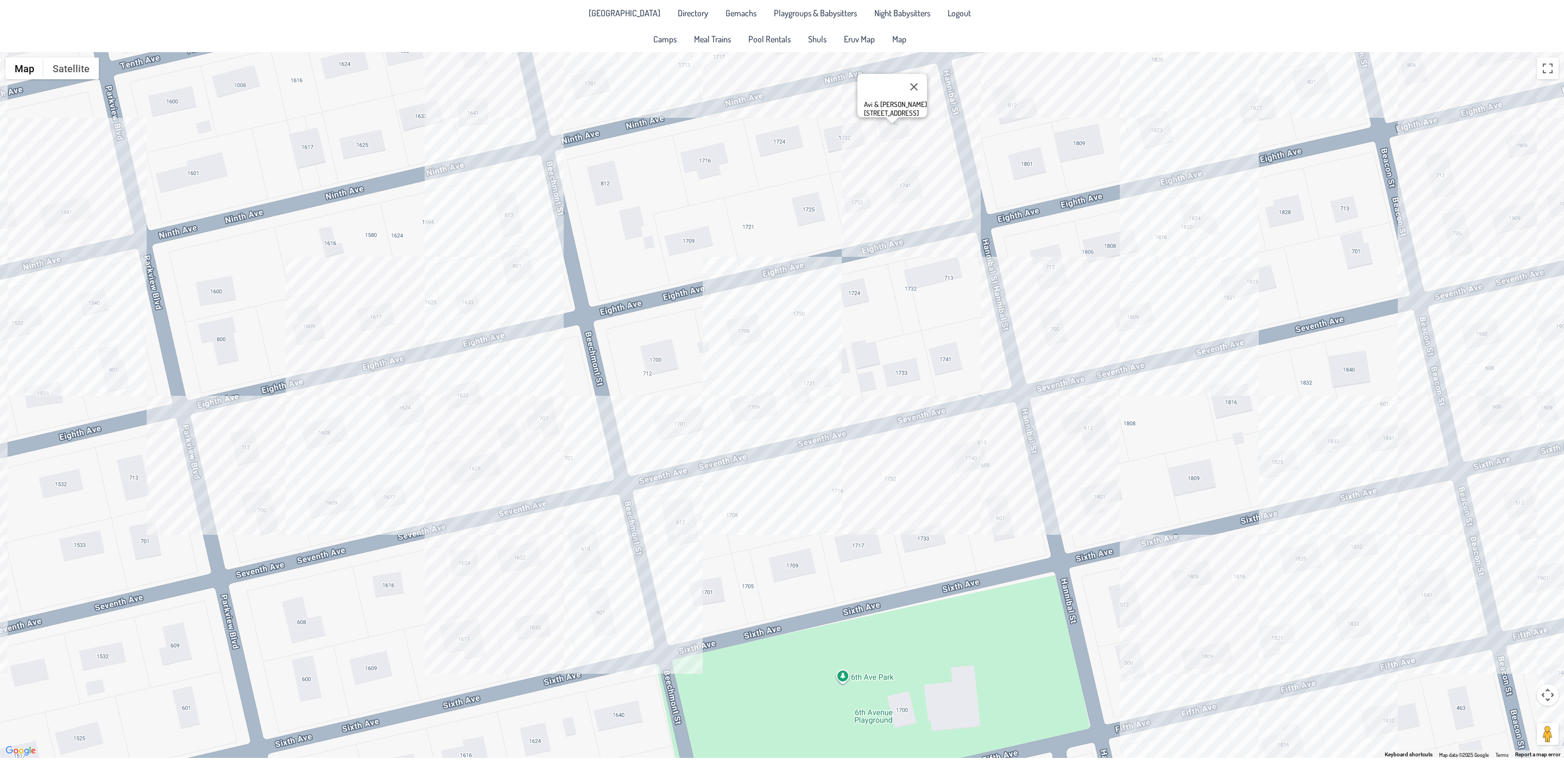
drag, startPoint x: 504, startPoint y: 422, endPoint x: 508, endPoint y: 398, distance: 24.3
click at [508, 398] on div "Avi & [PERSON_NAME] [STREET_ADDRESS]" at bounding box center [782, 405] width 1564 height 706
click at [331, 430] on div "Avi & [PERSON_NAME] [STREET_ADDRESS]" at bounding box center [782, 405] width 1564 height 706
click at [516, 562] on div "[PERSON_NAME] & [PERSON_NAME] [STREET_ADDRESS]" at bounding box center [782, 405] width 1564 height 706
click at [597, 562] on div "& [PERSON_NAME] [STREET_ADDRESS]" at bounding box center [782, 405] width 1564 height 706
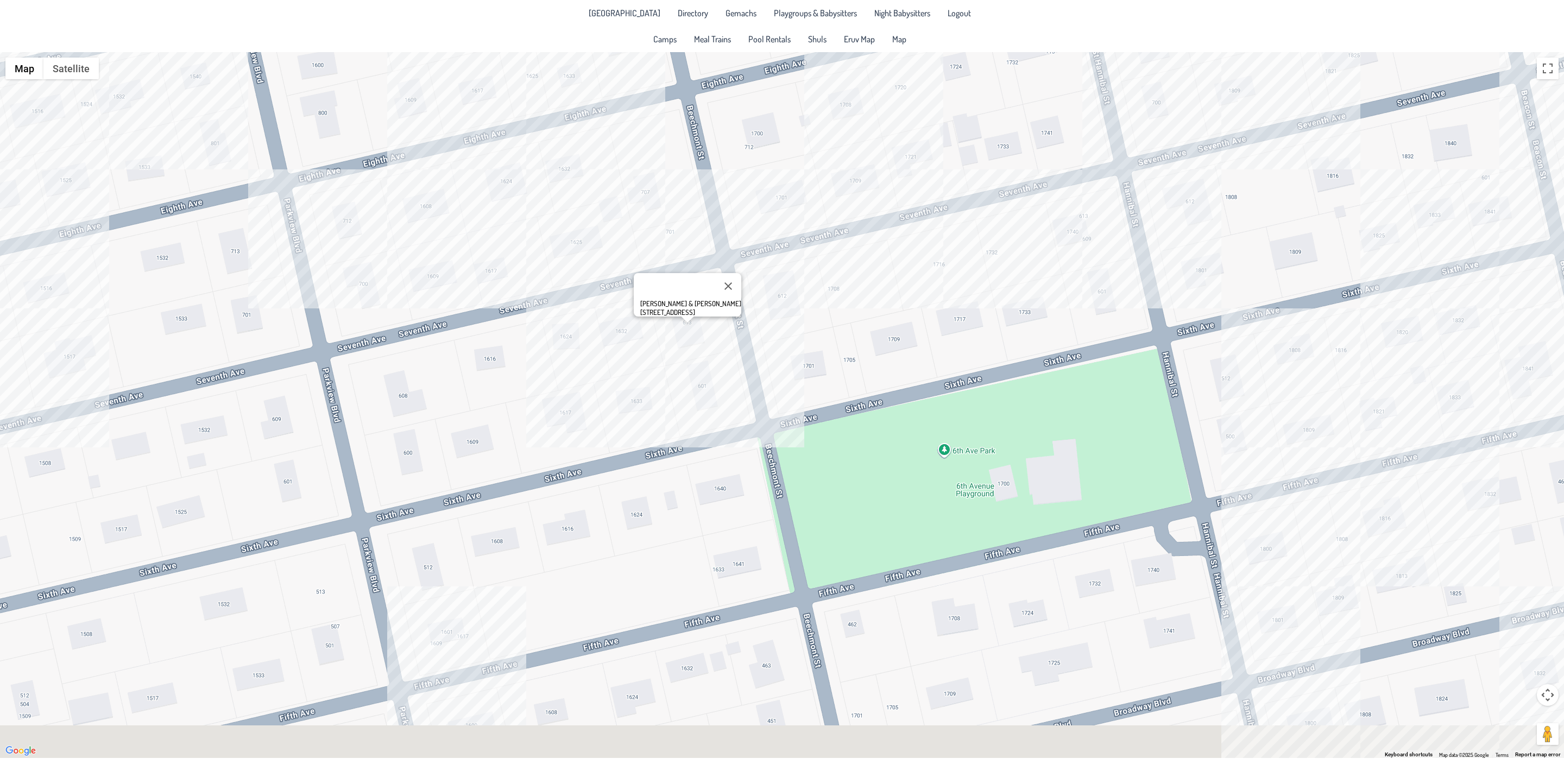
drag, startPoint x: 387, startPoint y: 638, endPoint x: 491, endPoint y: 412, distance: 248.8
click at [491, 412] on div "[PERSON_NAME] & [PERSON_NAME] [STREET_ADDRESS]" at bounding box center [782, 405] width 1564 height 706
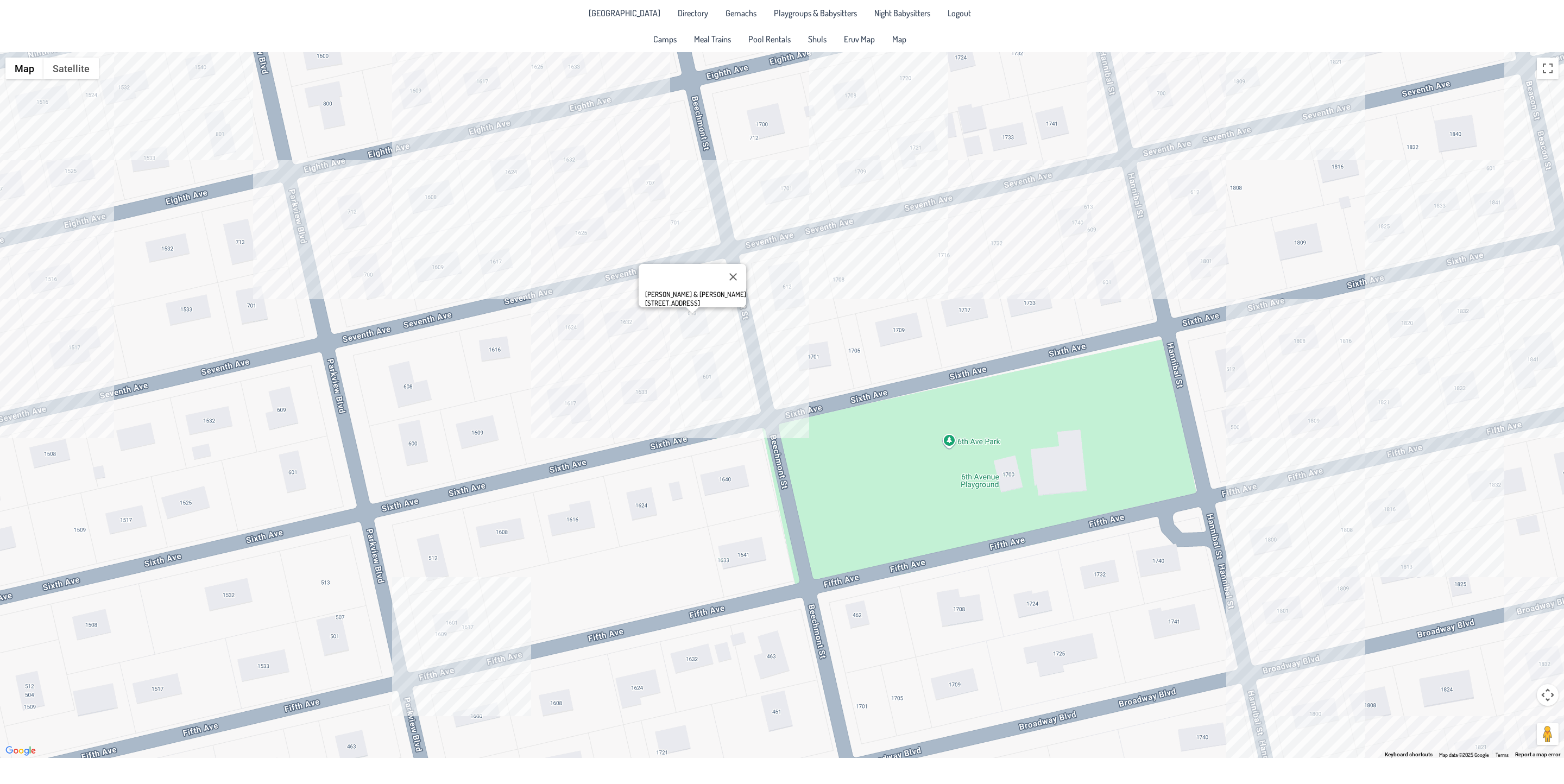
click at [492, 642] on div "[PERSON_NAME] & [PERSON_NAME] [STREET_ADDRESS]" at bounding box center [782, 405] width 1564 height 706
click at [453, 624] on div "[PERSON_NAME] & [PERSON_NAME] [STREET_ADDRESS]" at bounding box center [782, 405] width 1564 height 706
drag, startPoint x: 157, startPoint y: 501, endPoint x: 526, endPoint y: 590, distance: 379.6
click at [529, 591] on div "& [PERSON_NAME] [STREET_ADDRESS]" at bounding box center [782, 405] width 1564 height 706
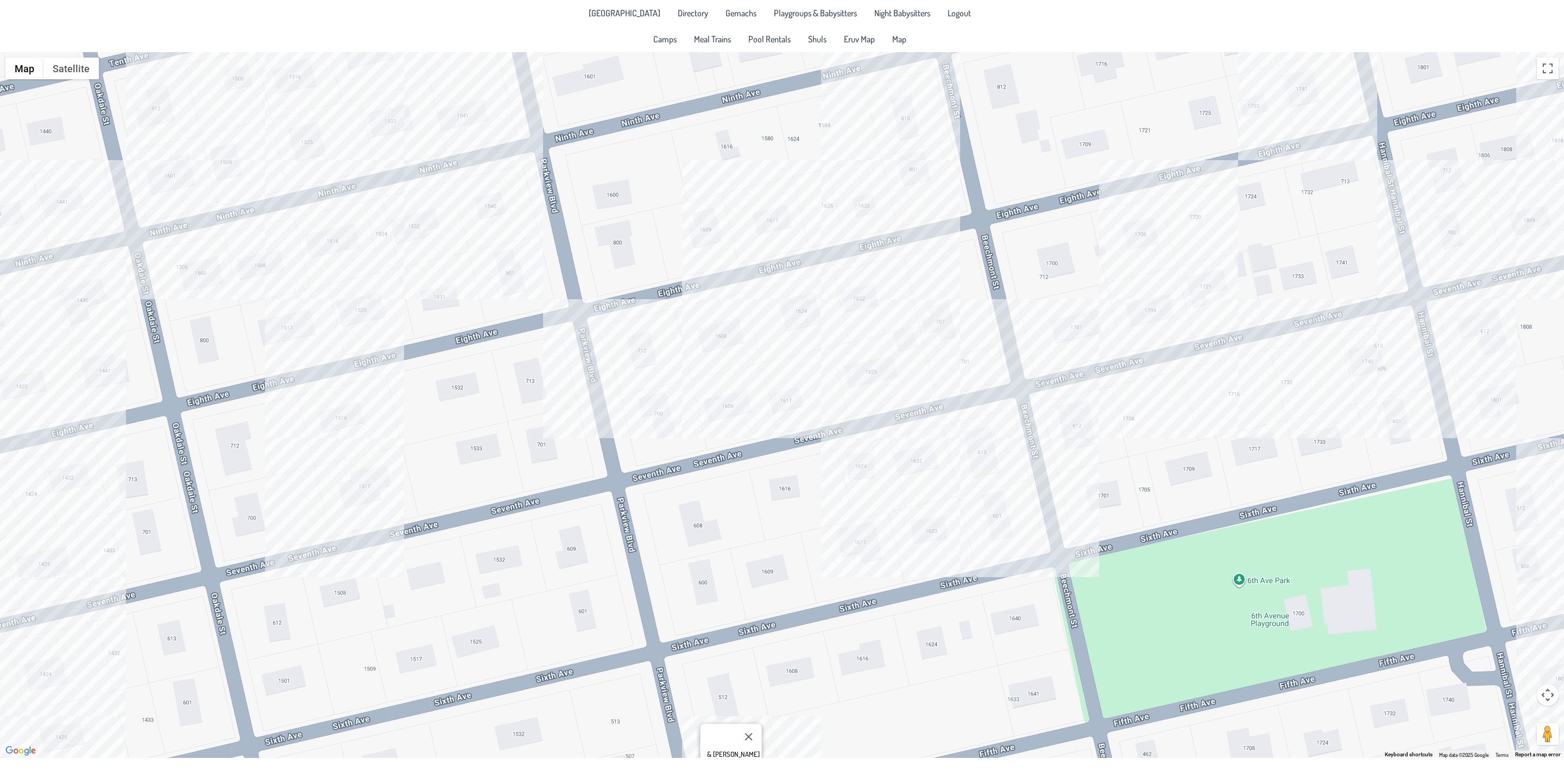
drag, startPoint x: 108, startPoint y: 444, endPoint x: 321, endPoint y: 518, distance: 225.5
click at [401, 586] on div "& [PERSON_NAME] [STREET_ADDRESS]" at bounding box center [782, 405] width 1564 height 706
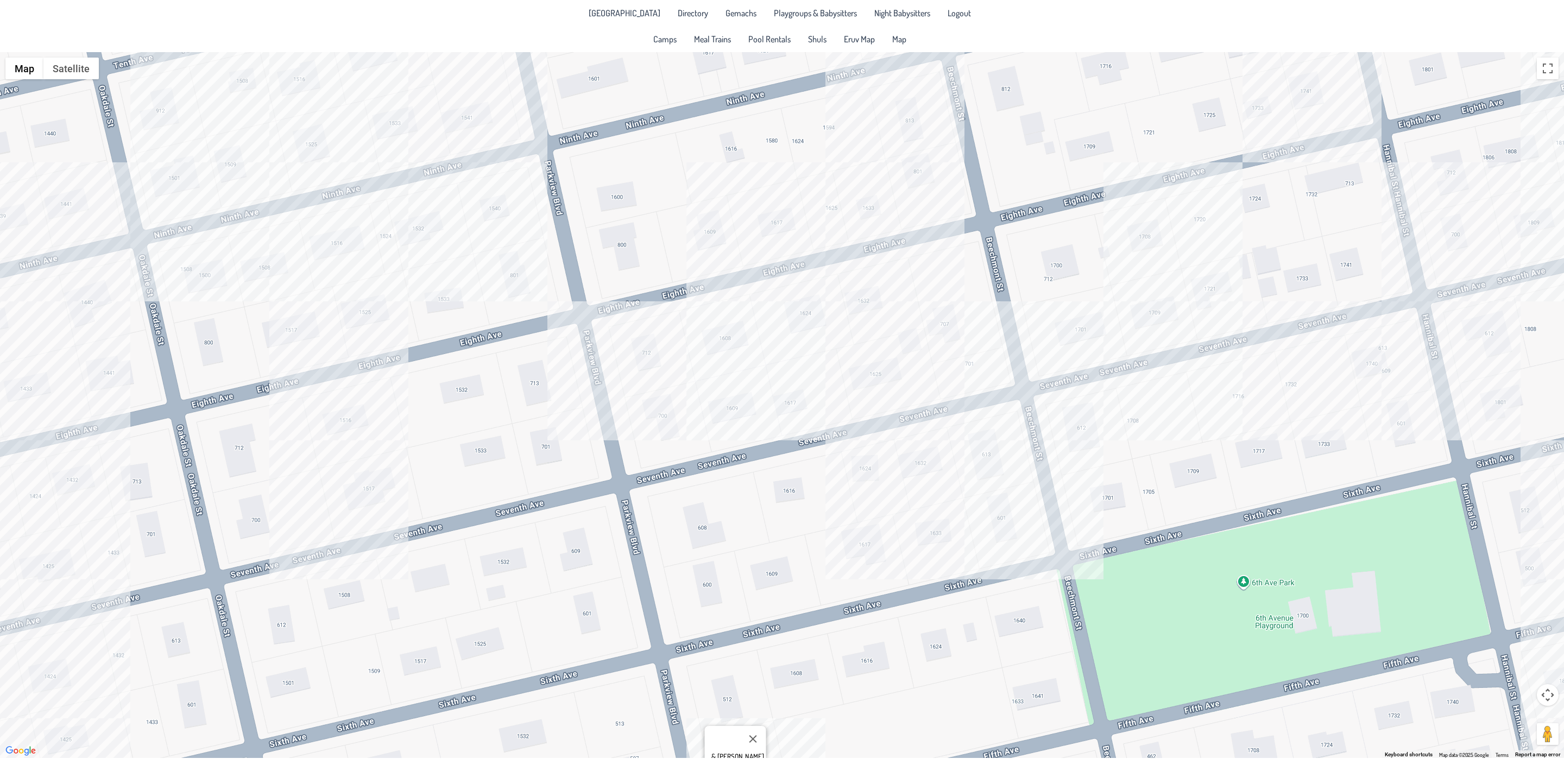
click at [340, 422] on div "& [PERSON_NAME] [STREET_ADDRESS]" at bounding box center [782, 405] width 1564 height 706
click at [89, 484] on div "Shamshi & [PERSON_NAME] [STREET_ADDRESS]" at bounding box center [782, 405] width 1564 height 706
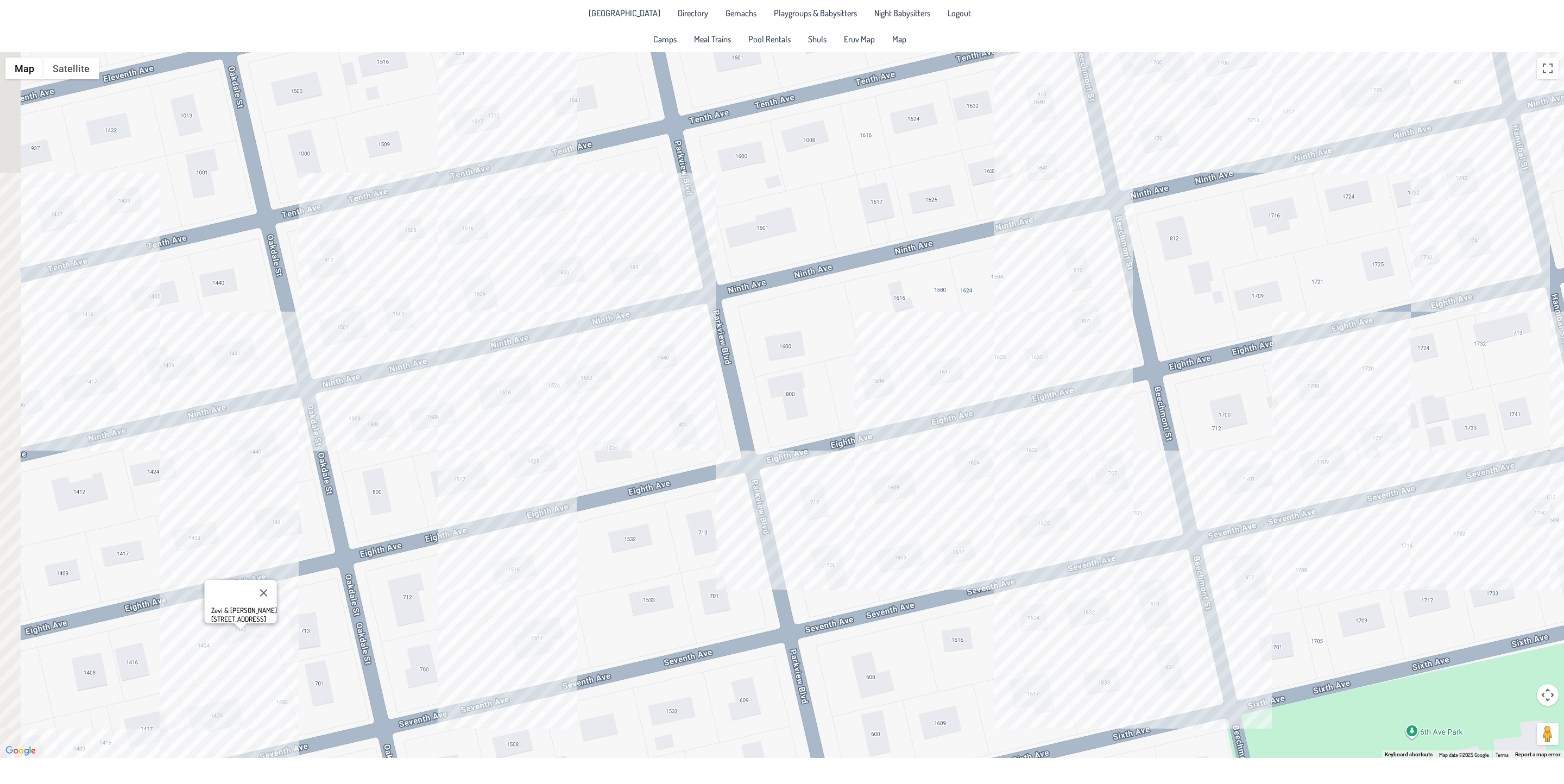
drag, startPoint x: 135, startPoint y: 529, endPoint x: 335, endPoint y: 621, distance: 220.1
click at [300, 671] on div "Zevi & [PERSON_NAME] [STREET_ADDRESS]" at bounding box center [782, 405] width 1564 height 706
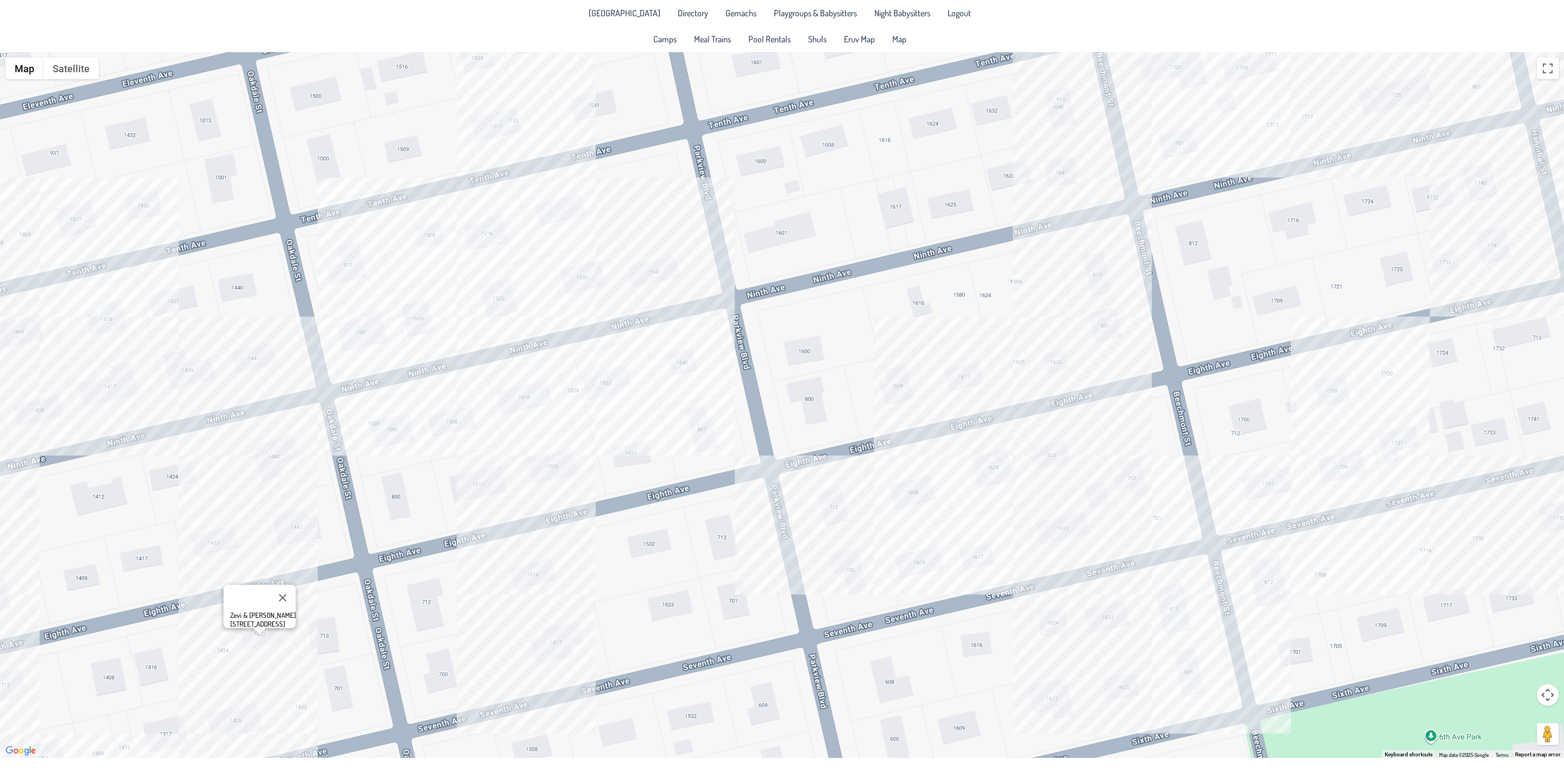
click at [356, 329] on div "Zevi & [PERSON_NAME] [STREET_ADDRESS]" at bounding box center [782, 405] width 1564 height 706
click at [428, 325] on div "Shimmie & [PERSON_NAME] [STREET_ADDRESS]" at bounding box center [782, 405] width 1564 height 706
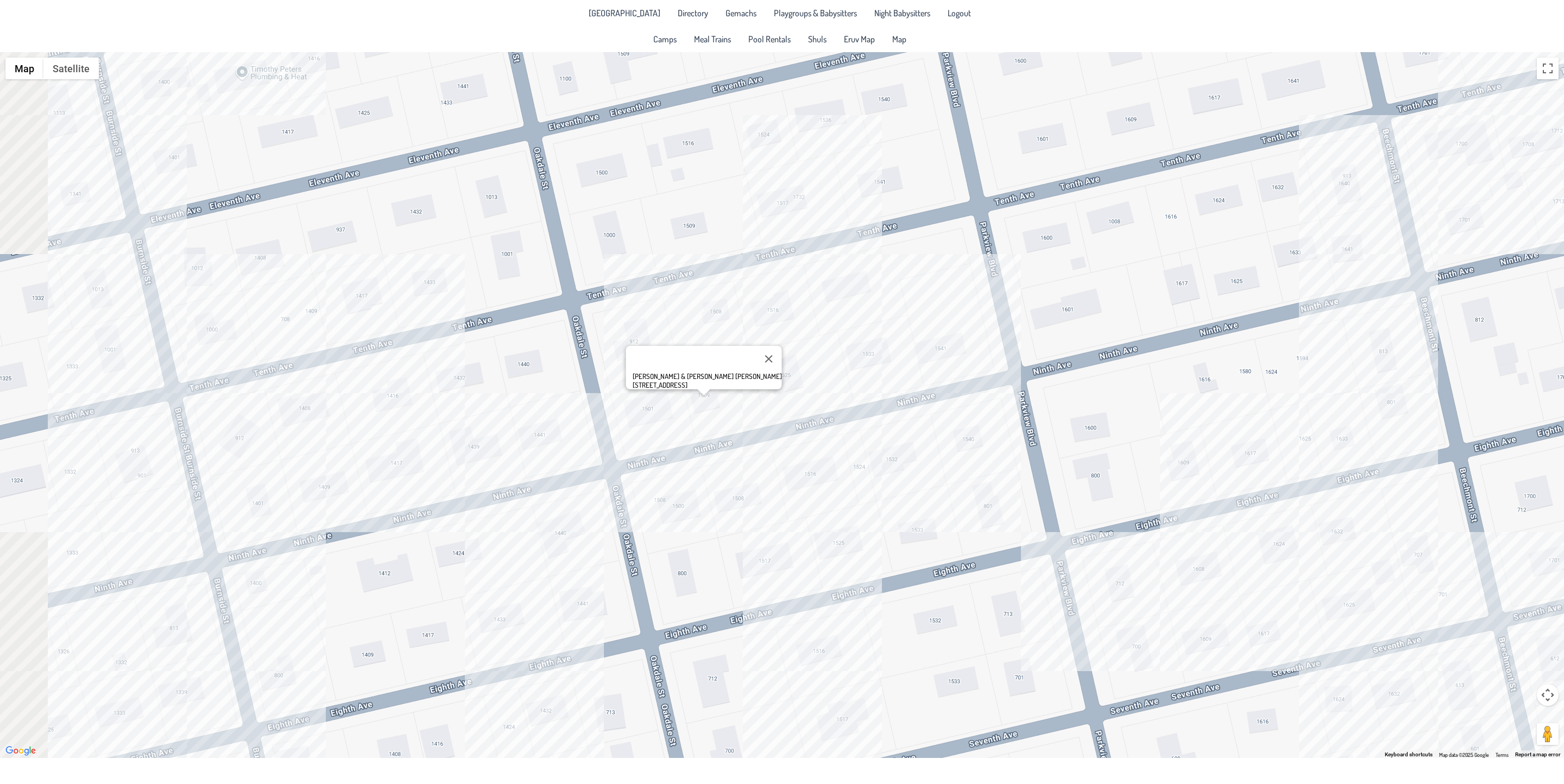
drag, startPoint x: 242, startPoint y: 520, endPoint x: 529, endPoint y: 597, distance: 297.1
click at [529, 597] on div "[PERSON_NAME] & [PERSON_NAME] [PERSON_NAME] [STREET_ADDRESS]" at bounding box center [782, 405] width 1564 height 706
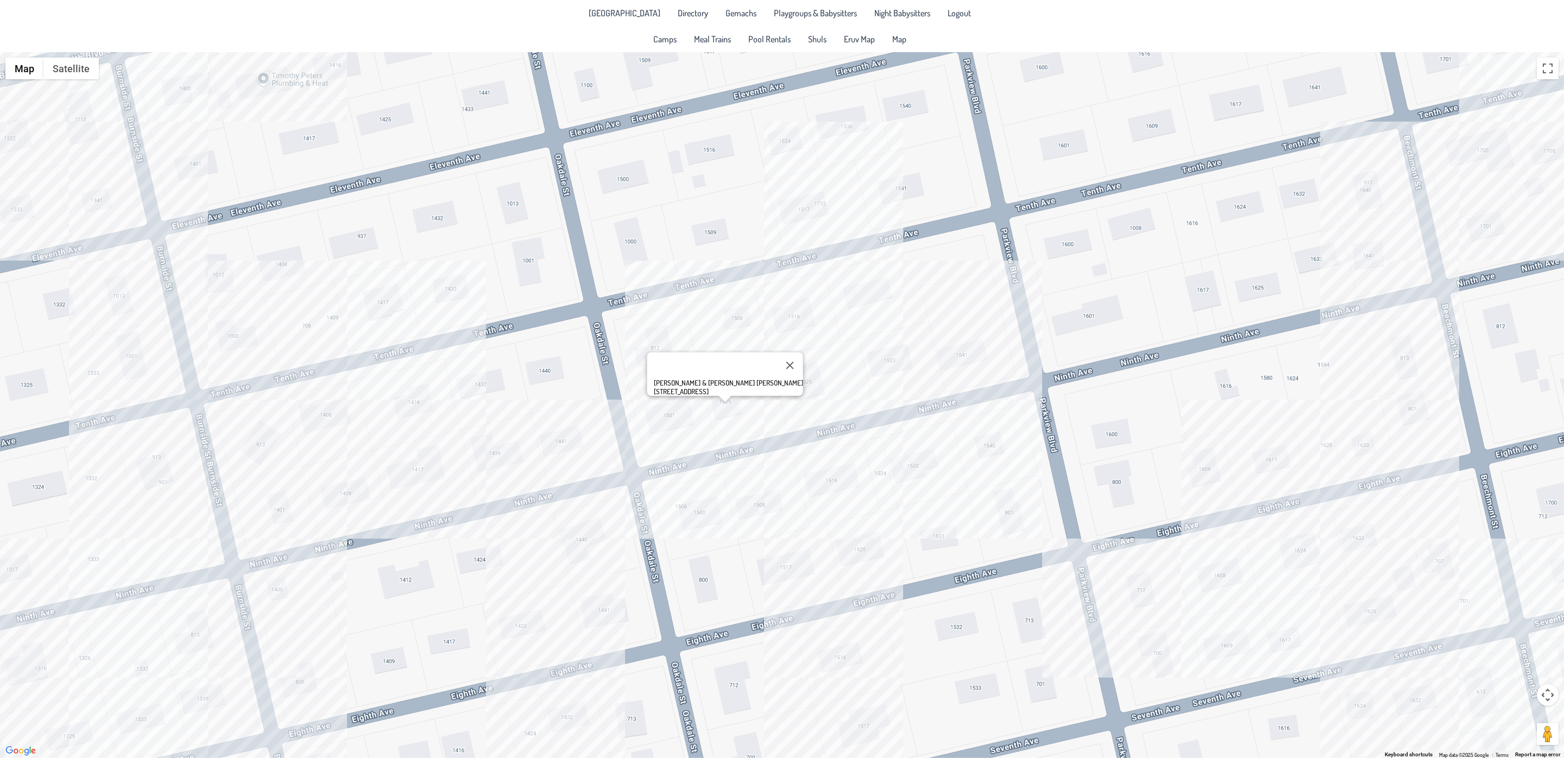
click at [137, 362] on div "[PERSON_NAME] & [PERSON_NAME] [PERSON_NAME] [STREET_ADDRESS]" at bounding box center [782, 405] width 1564 height 706
click at [230, 342] on div "[PERSON_NAME] & [PERSON_NAME] [STREET_ADDRESS][PERSON_NAME]" at bounding box center [782, 405] width 1564 height 706
click at [329, 314] on div "Sender & [PERSON_NAME] Union [STREET_ADDRESS][PERSON_NAME]" at bounding box center [782, 405] width 1564 height 706
click at [319, 428] on div "Aharon & [PERSON_NAME] [STREET_ADDRESS]" at bounding box center [782, 405] width 1564 height 706
click at [403, 414] on div "[PERSON_NAME] & [PERSON_NAME] [STREET_ADDRESS]" at bounding box center [782, 405] width 1564 height 706
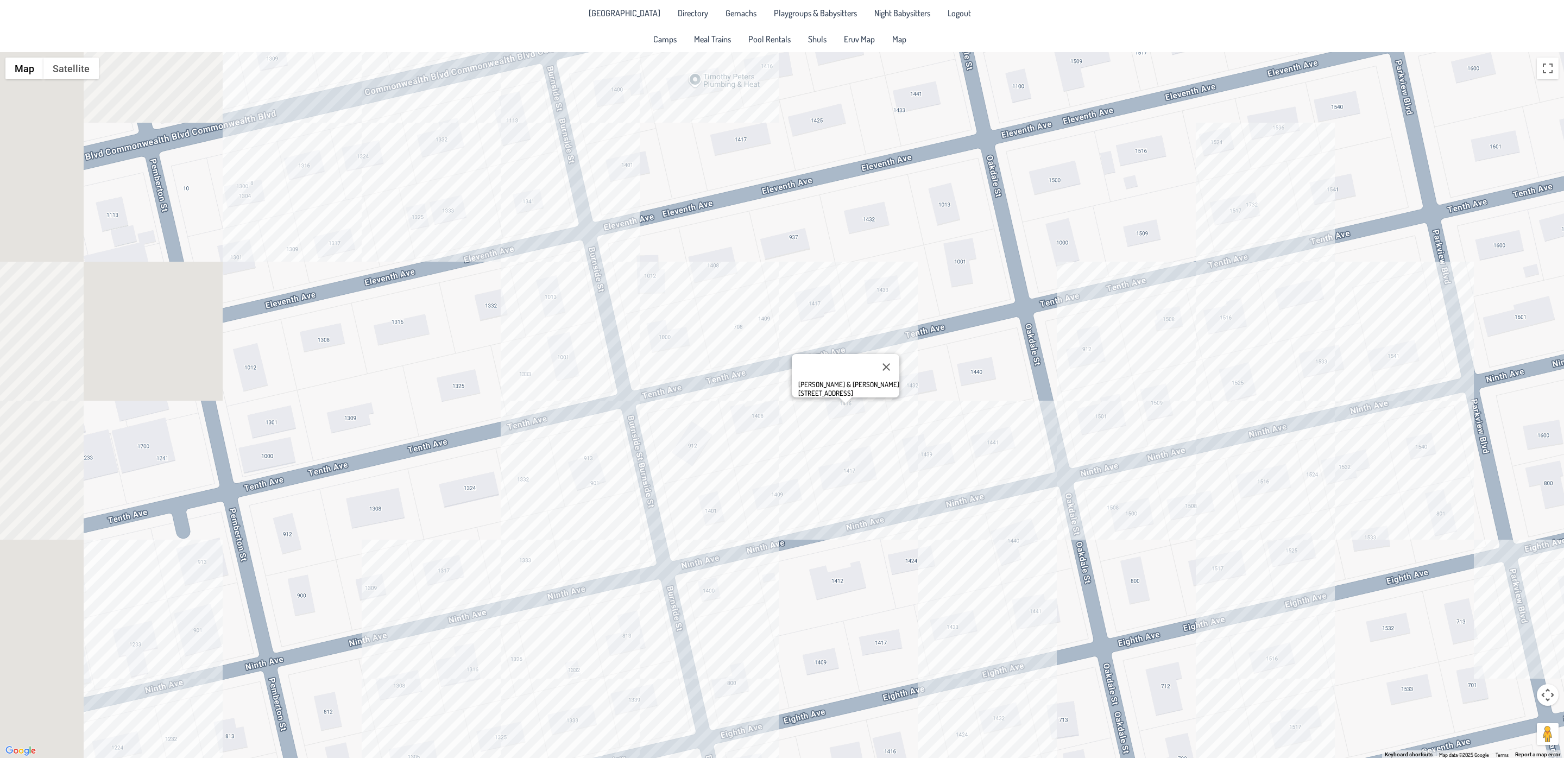
drag, startPoint x: 327, startPoint y: 490, endPoint x: 805, endPoint y: 488, distance: 478.0
click at [805, 488] on div "[PERSON_NAME] & [PERSON_NAME] [STREET_ADDRESS]" at bounding box center [782, 405] width 1564 height 706
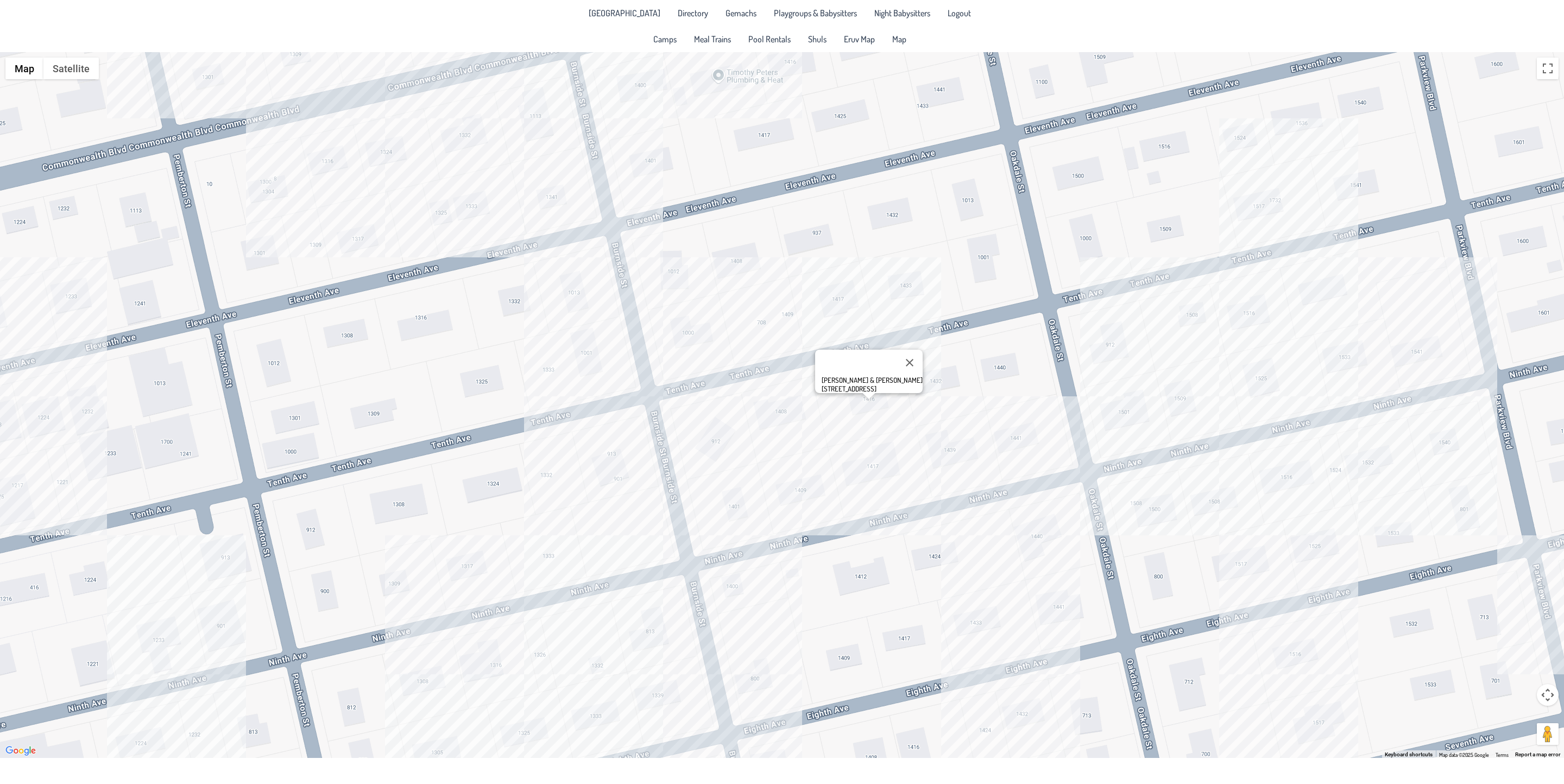
click at [46, 422] on div "[PERSON_NAME] & [PERSON_NAME] [STREET_ADDRESS]" at bounding box center [782, 405] width 1564 height 706
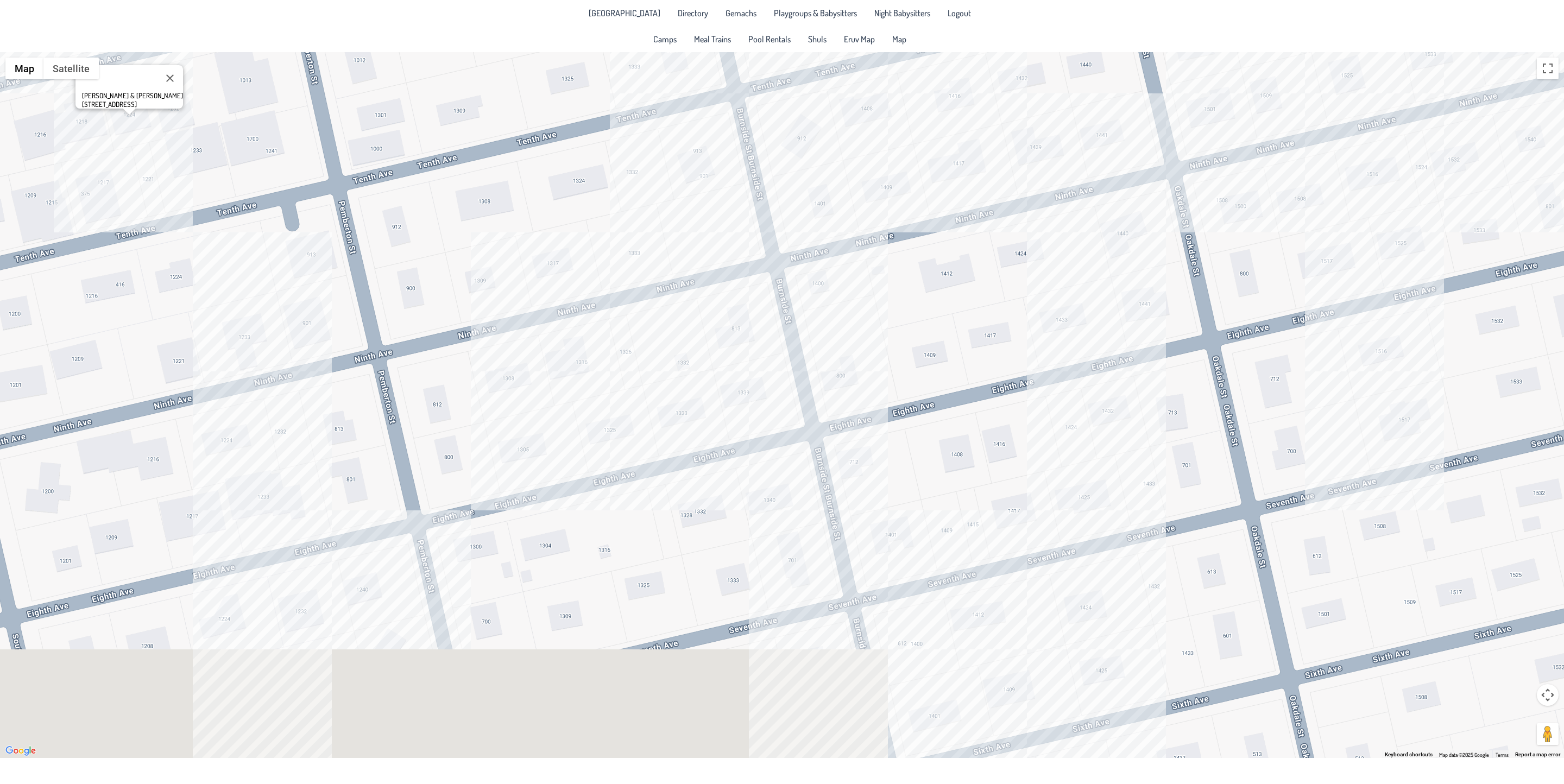
drag, startPoint x: 123, startPoint y: 593, endPoint x: 213, endPoint y: 171, distance: 431.5
click at [194, 218] on div "[PERSON_NAME] & [PERSON_NAME] [STREET_ADDRESS]" at bounding box center [782, 405] width 1564 height 706
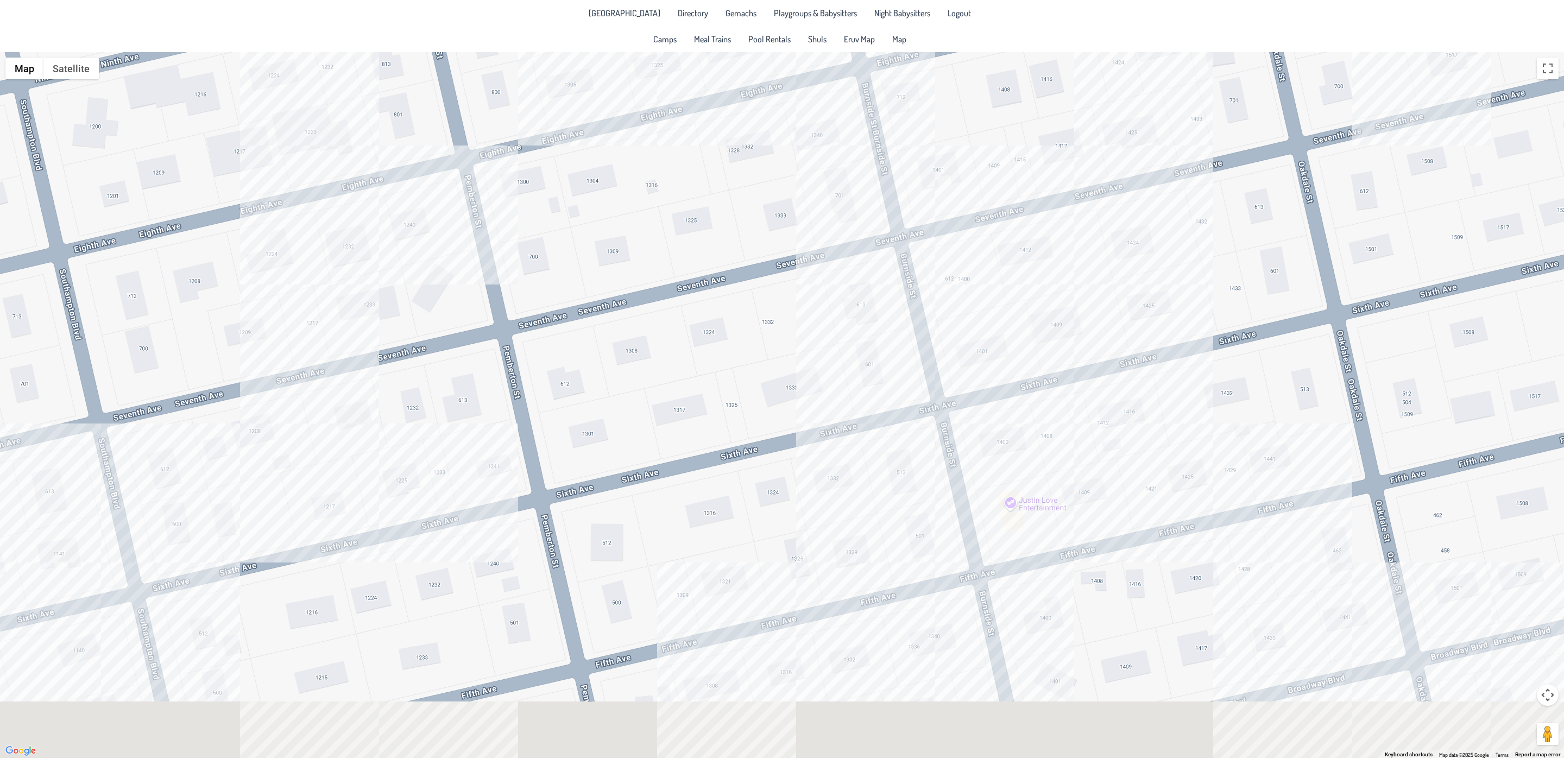
drag, startPoint x: 601, startPoint y: 490, endPoint x: 558, endPoint y: 231, distance: 262.5
click at [564, 247] on div "[PERSON_NAME] & [PERSON_NAME] [STREET_ADDRESS]" at bounding box center [782, 405] width 1564 height 706
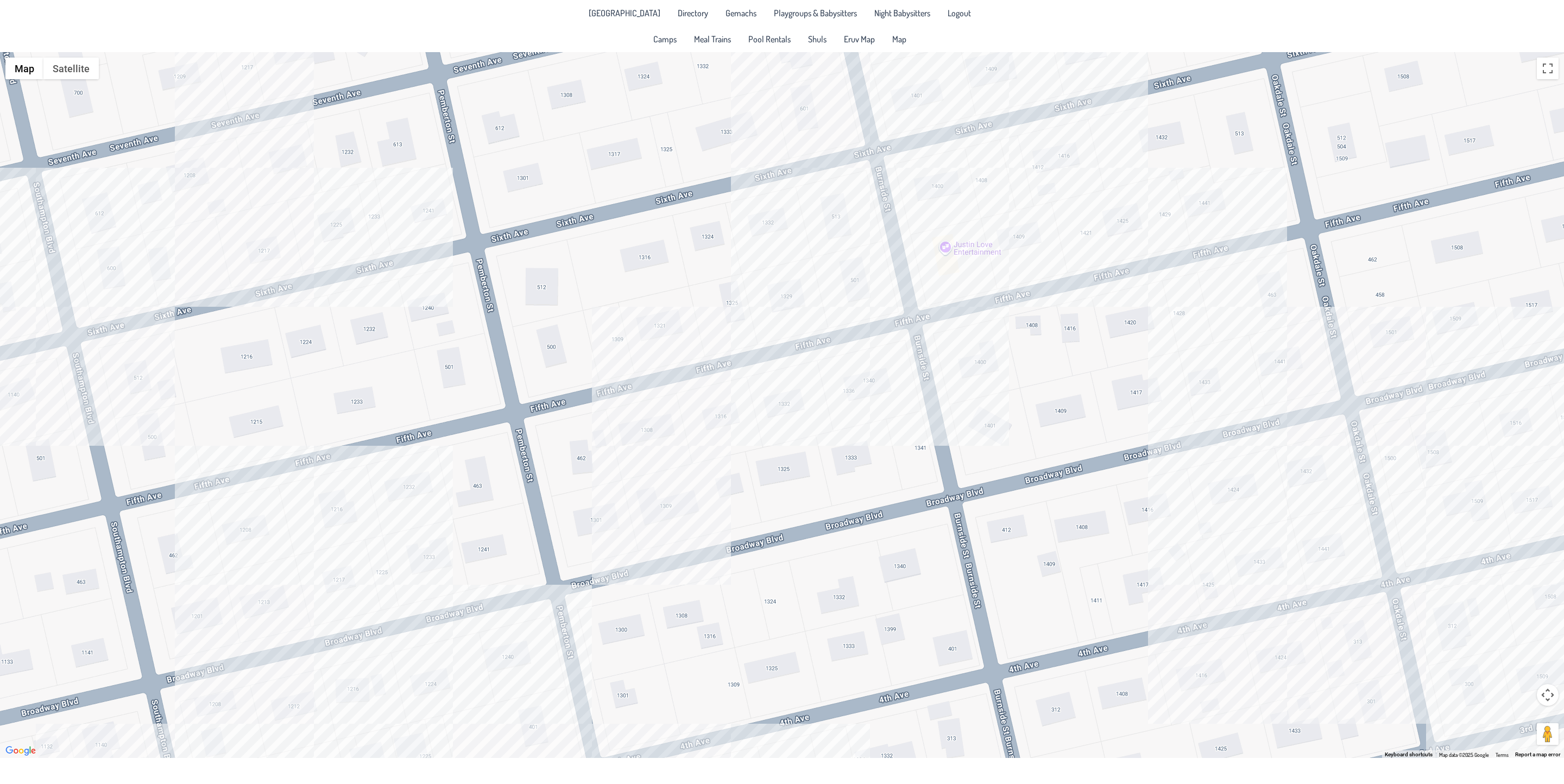
click at [639, 432] on div "[PERSON_NAME] & [PERSON_NAME] [STREET_ADDRESS]" at bounding box center [782, 405] width 1564 height 706
